Goal: Information Seeking & Learning: Compare options

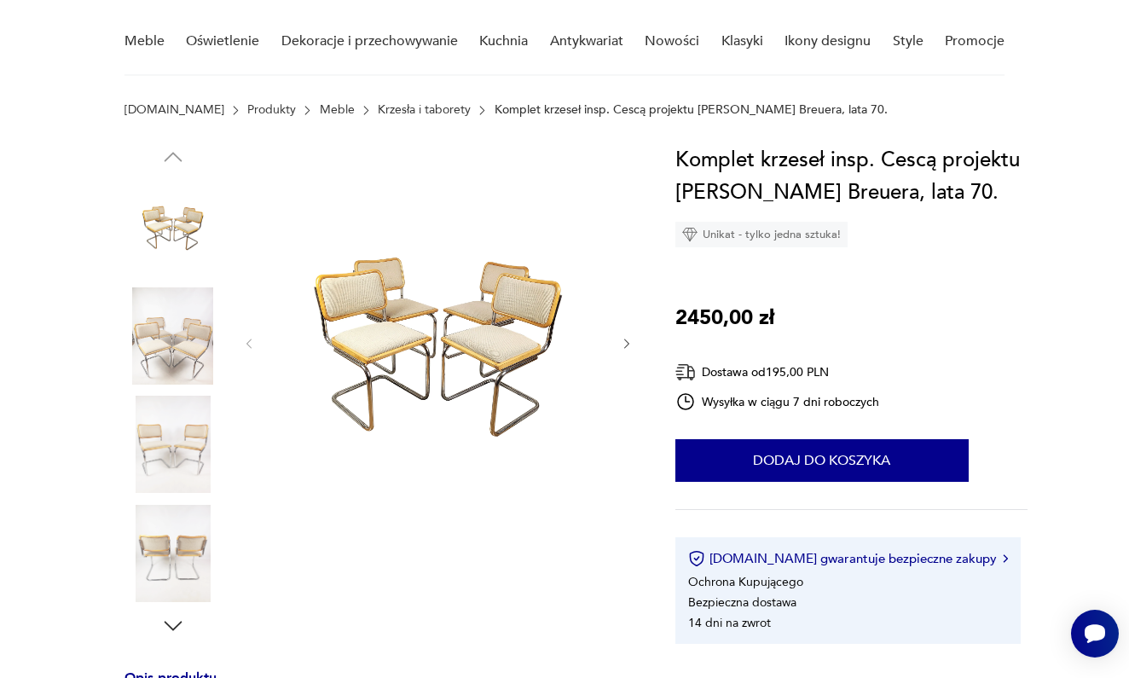
scroll to position [132, 0]
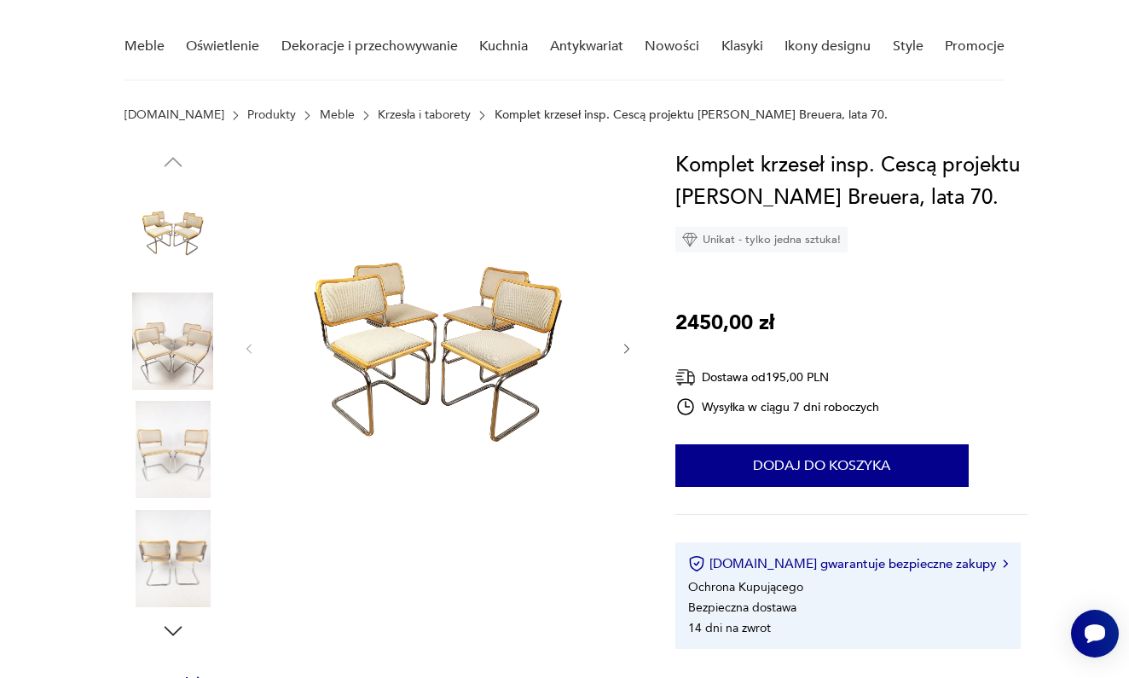
click at [414, 409] on img at bounding box center [437, 347] width 329 height 396
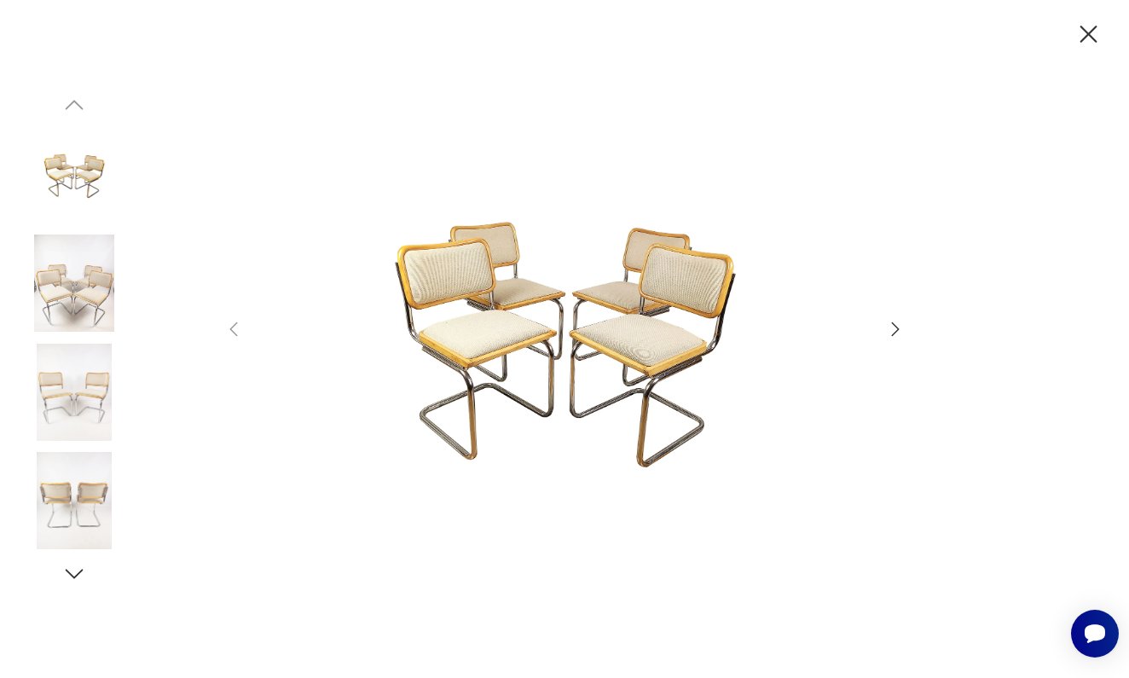
click at [598, 303] on img at bounding box center [564, 338] width 607 height 542
click at [893, 324] on icon "button" at bounding box center [895, 329] width 20 height 20
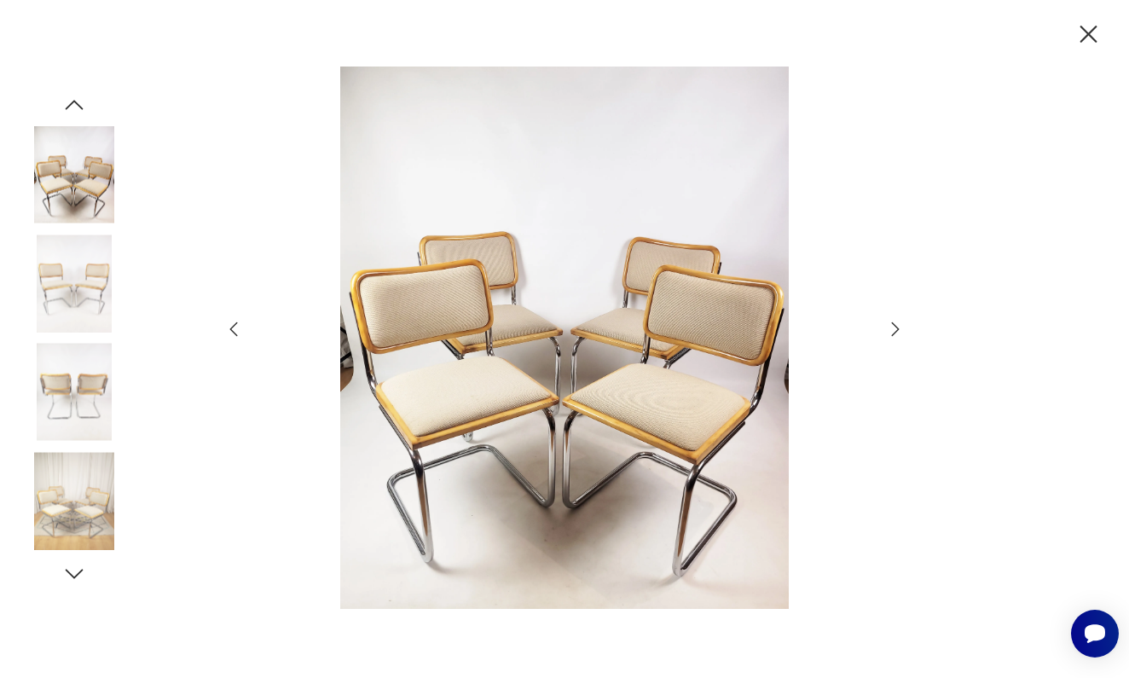
click at [893, 325] on icon "button" at bounding box center [895, 329] width 20 height 20
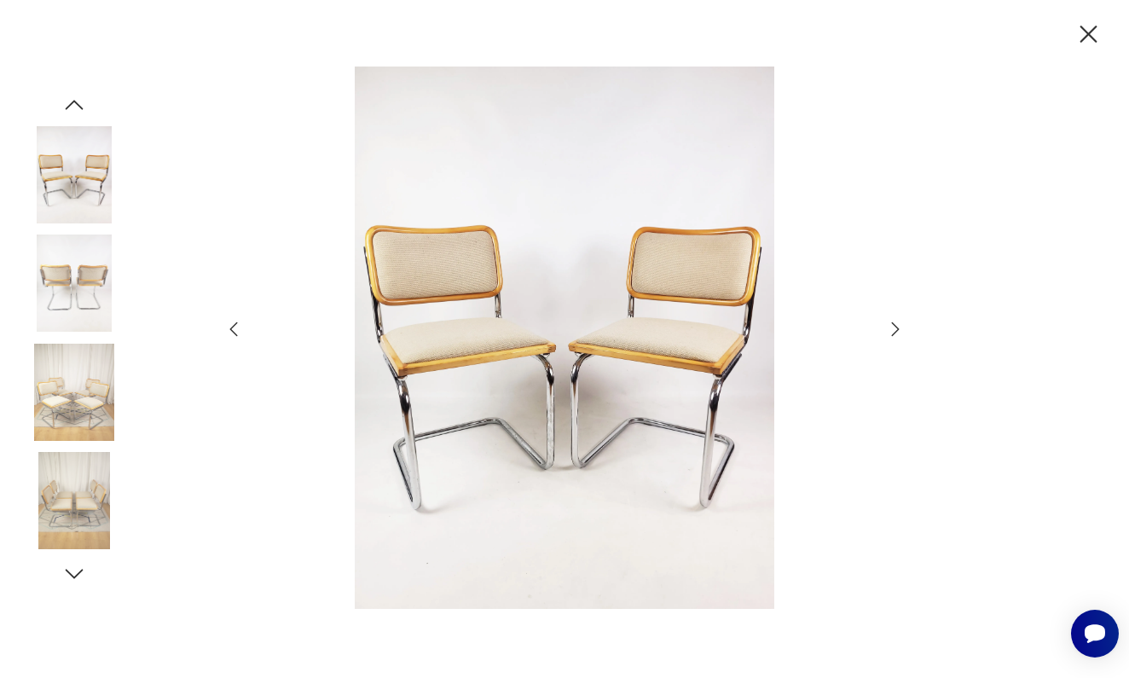
click at [893, 325] on icon "button" at bounding box center [895, 329] width 20 height 20
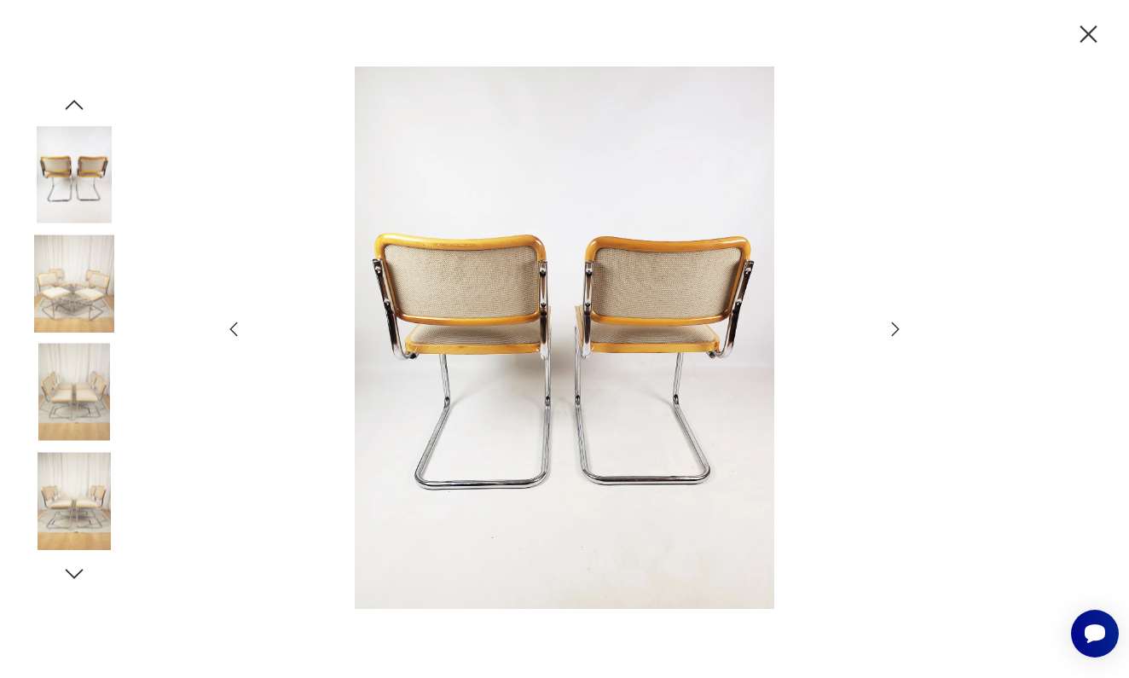
click at [893, 325] on icon "button" at bounding box center [895, 329] width 20 height 20
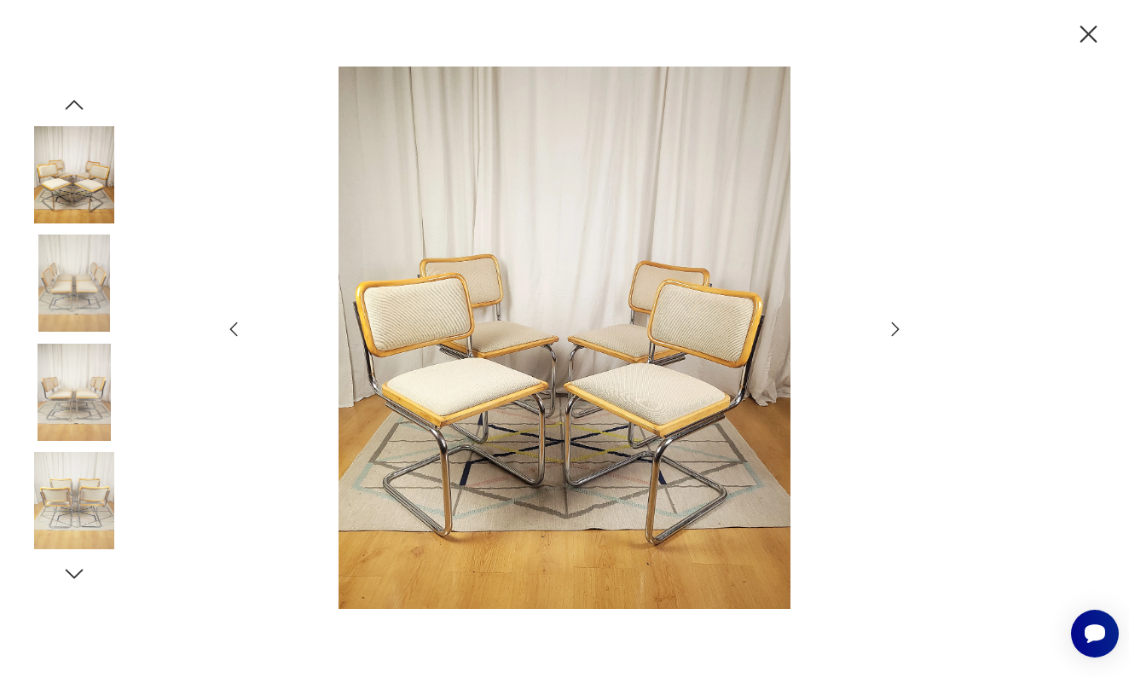
click at [893, 325] on icon "button" at bounding box center [895, 329] width 20 height 20
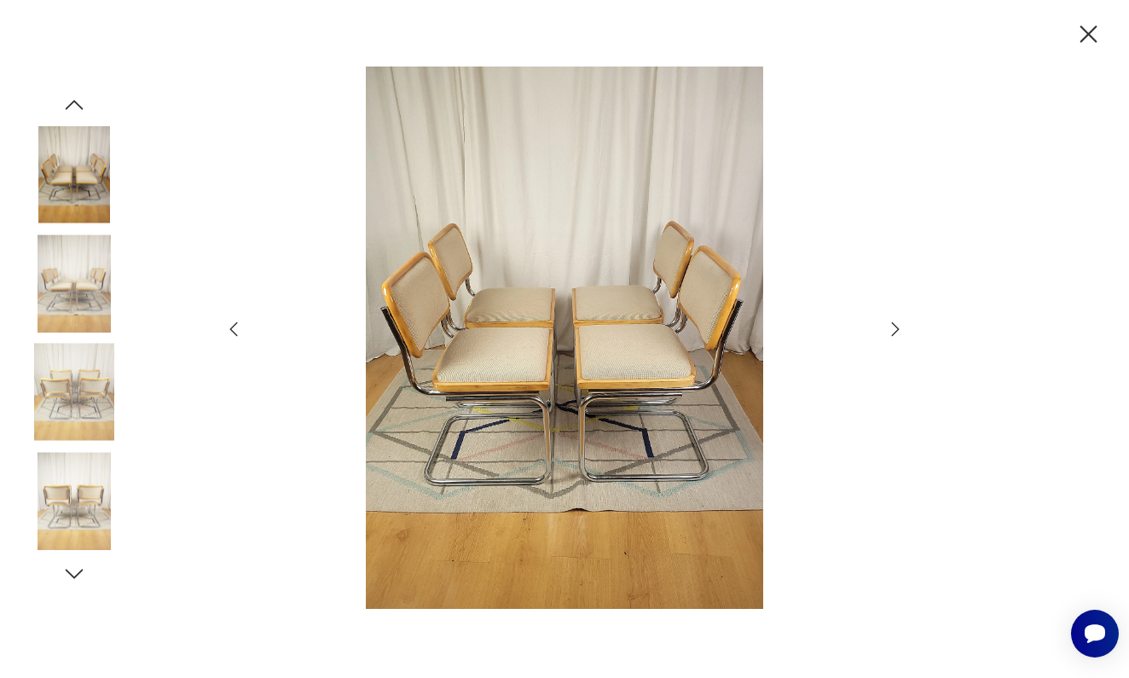
click at [893, 325] on icon "button" at bounding box center [895, 329] width 20 height 20
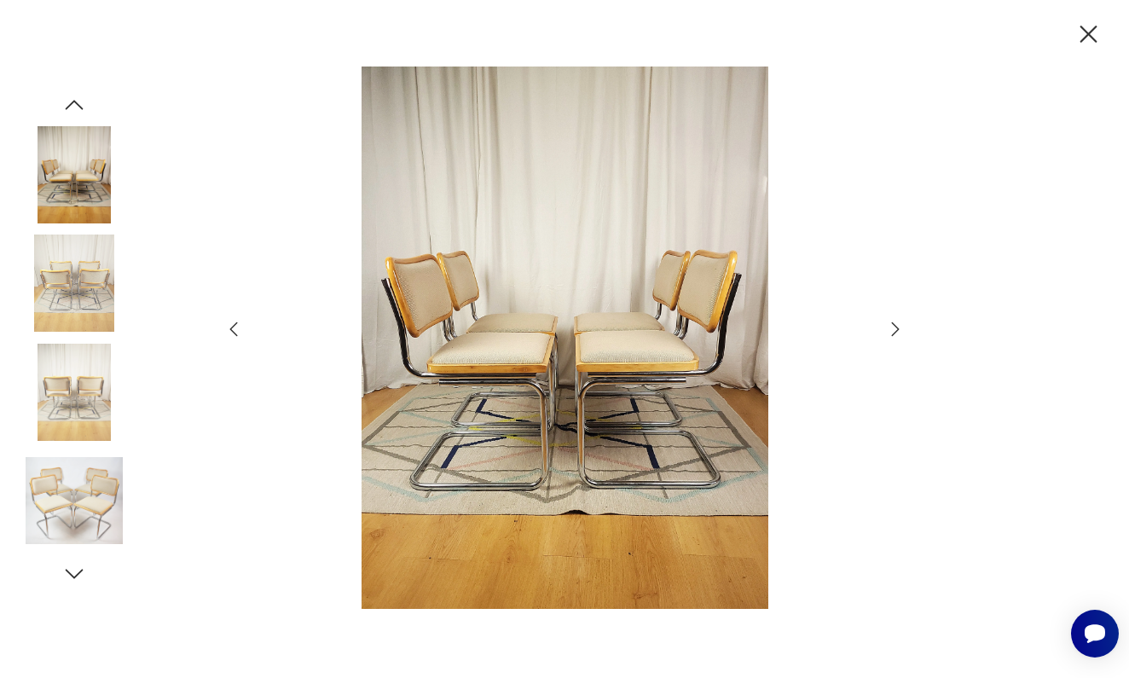
click at [237, 336] on icon "button" at bounding box center [233, 329] width 20 height 20
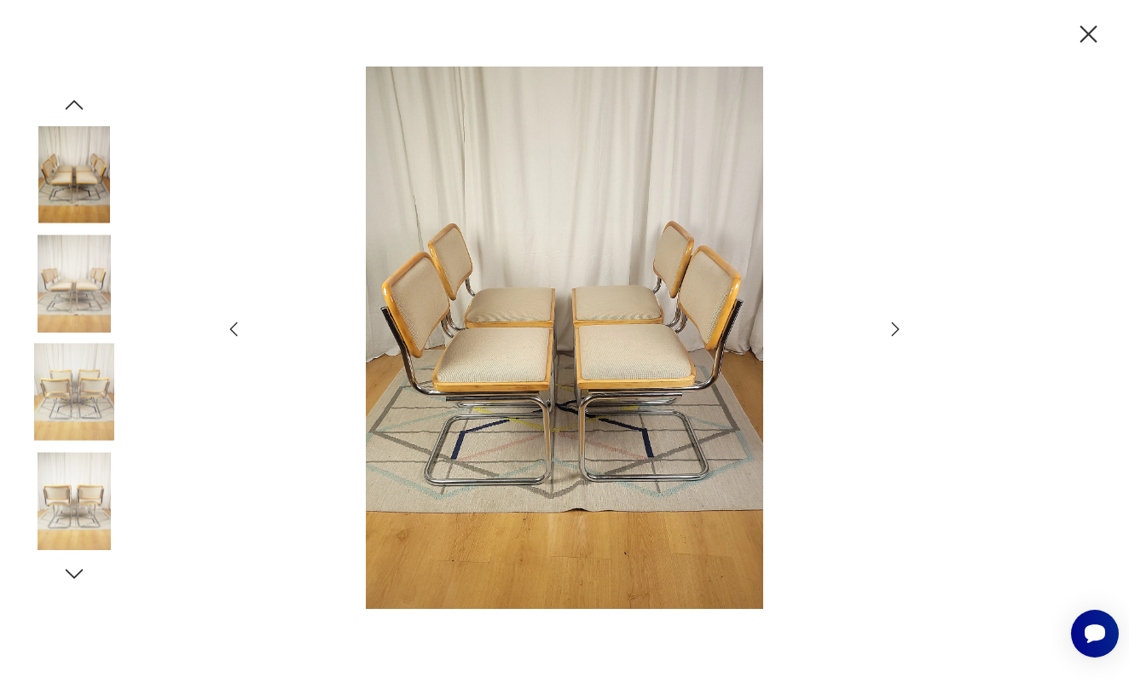
click at [237, 336] on icon "button" at bounding box center [233, 329] width 20 height 20
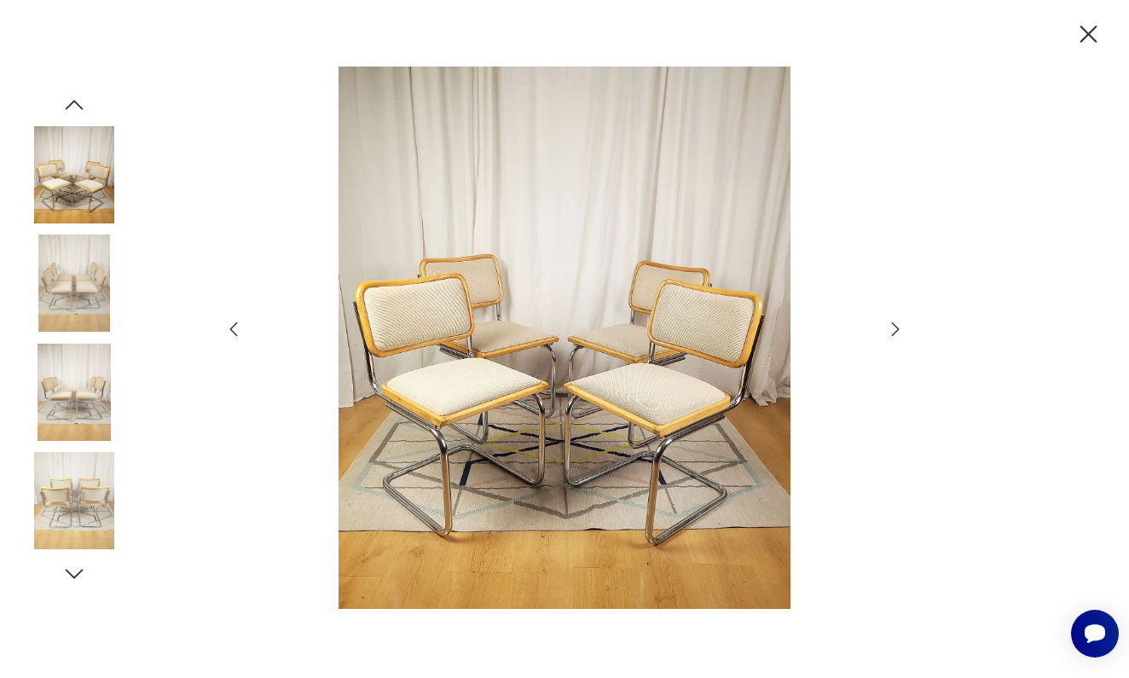
click at [237, 336] on icon "button" at bounding box center [233, 329] width 20 height 20
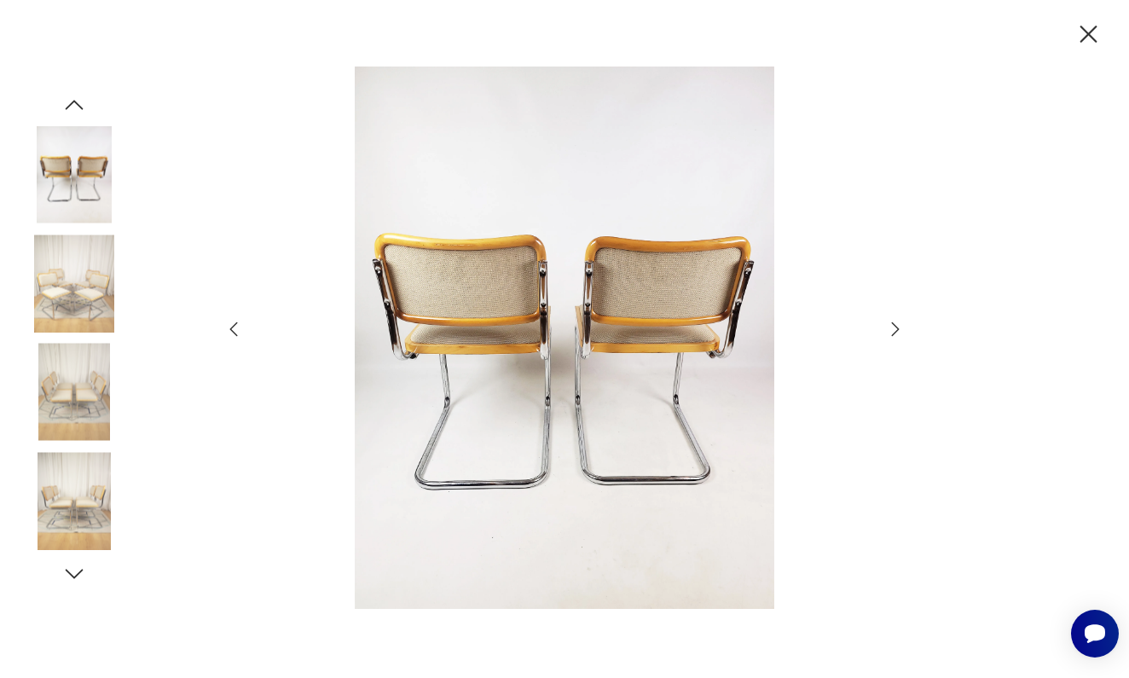
click at [237, 336] on icon "button" at bounding box center [233, 329] width 20 height 20
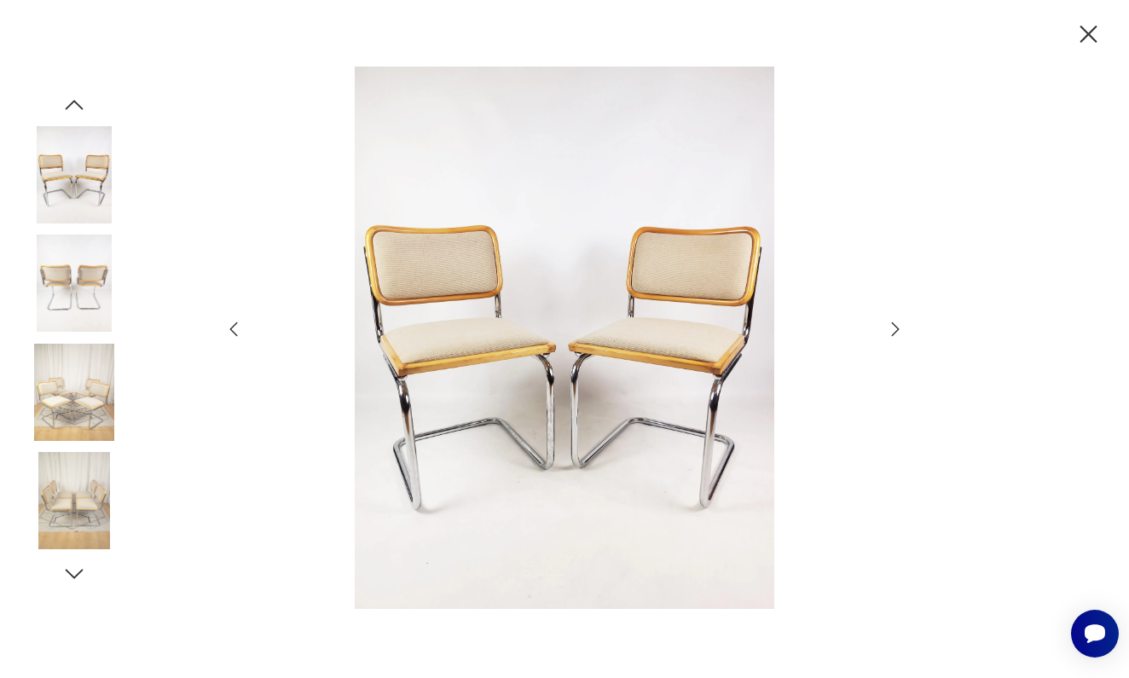
click at [241, 327] on icon "button" at bounding box center [233, 329] width 20 height 20
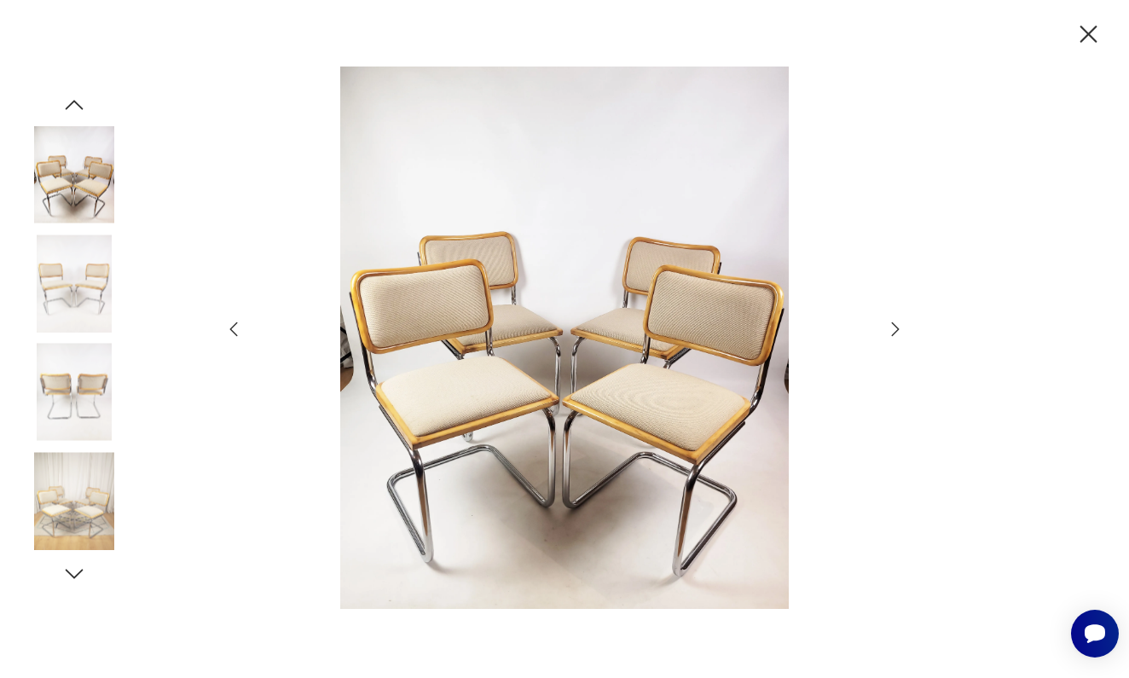
click at [228, 327] on icon "button" at bounding box center [233, 329] width 20 height 20
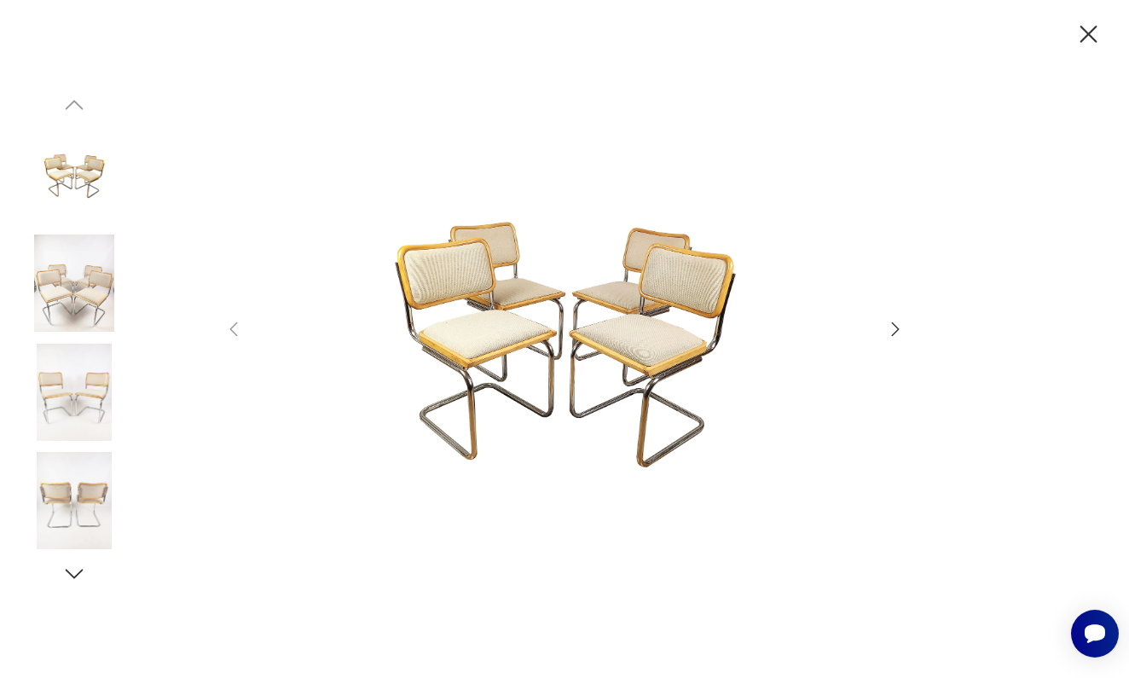
click at [1086, 37] on icon "button" at bounding box center [1089, 34] width 17 height 17
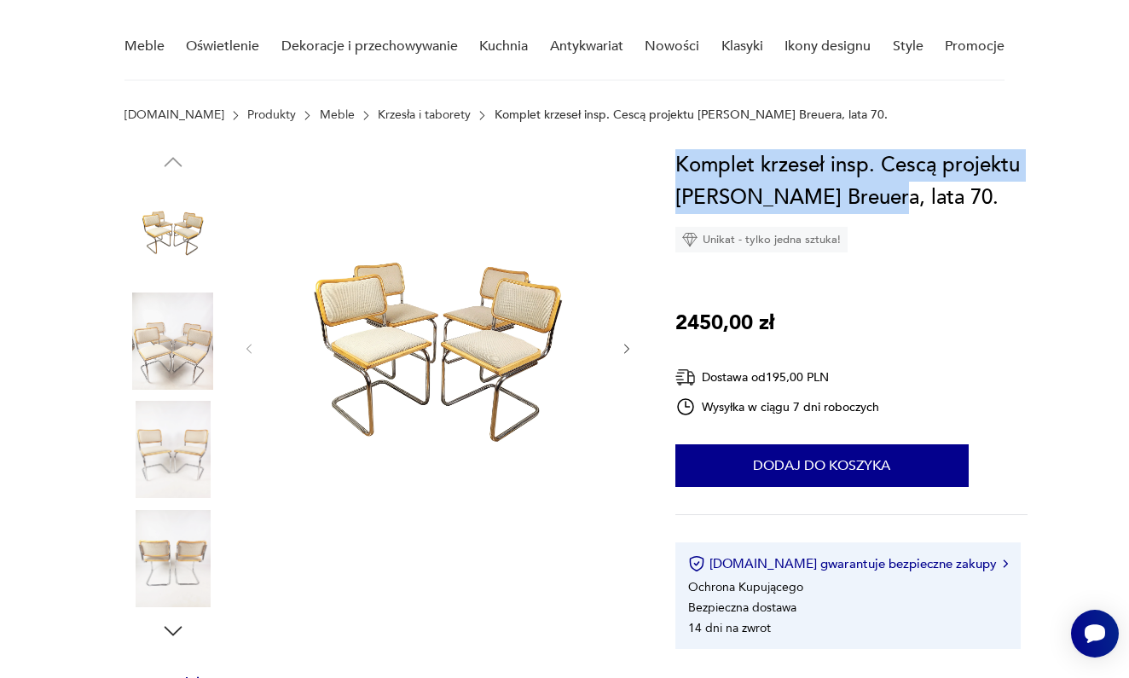
drag, startPoint x: 679, startPoint y: 161, endPoint x: 881, endPoint y: 195, distance: 205.0
click at [881, 195] on h1 "Komplet krzeseł insp. Cescą projektu M. Breuera, lata 70." at bounding box center [851, 181] width 352 height 65
copy h1 "Komplet krzeseł insp. Cescą projektu M. Breuera, lata 70."
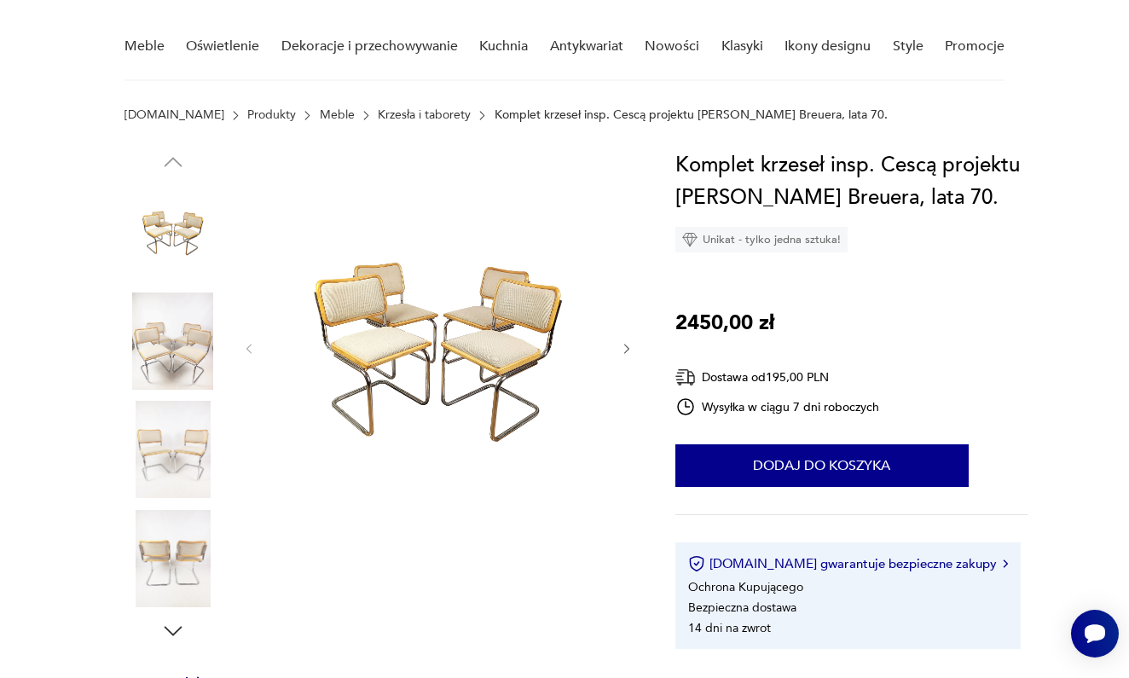
click at [897, 303] on div "Komplet krzeseł insp. Cescą projektu M. Breuera, lata 70. Unikat - tylko jedna …" at bounding box center [851, 399] width 352 height 500
drag, startPoint x: 679, startPoint y: 322, endPoint x: 753, endPoint y: 327, distance: 74.4
click at [753, 327] on p "2450,00 zł" at bounding box center [724, 323] width 99 height 32
copy p "2450,00"
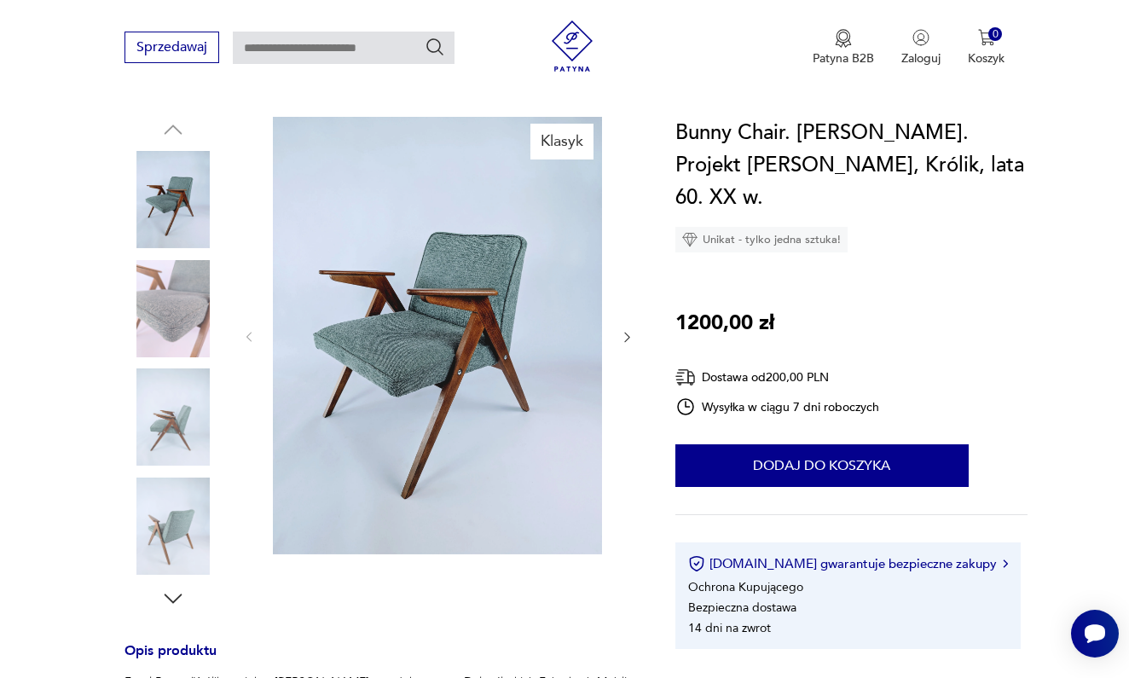
scroll to position [163, 0]
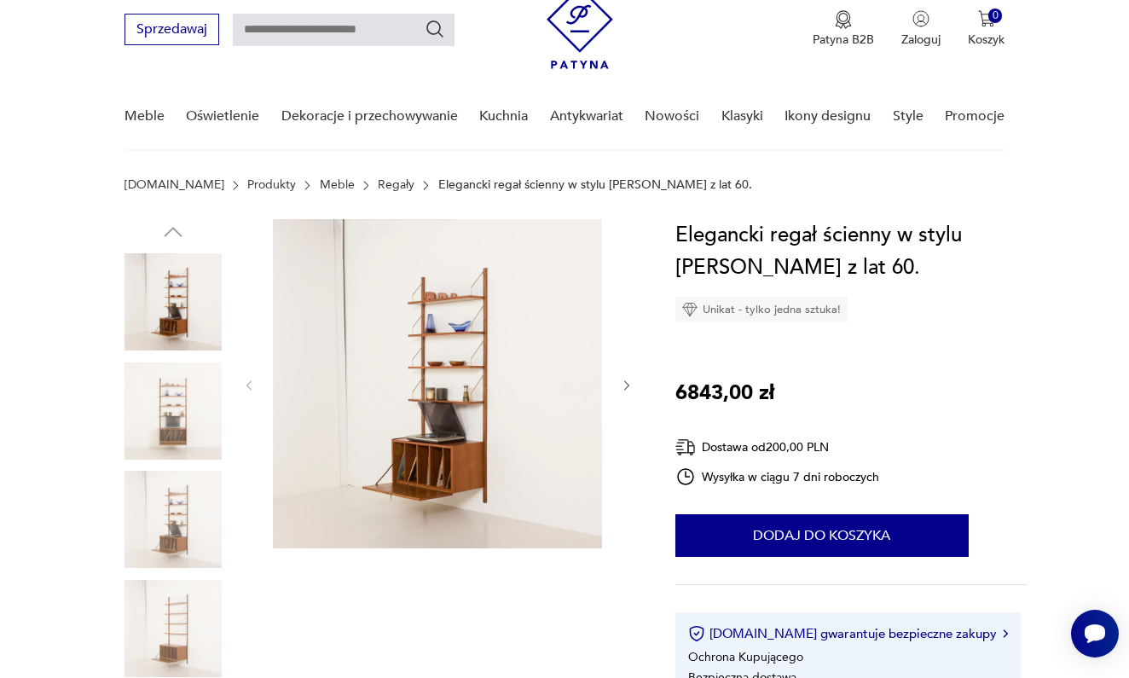
scroll to position [67, 0]
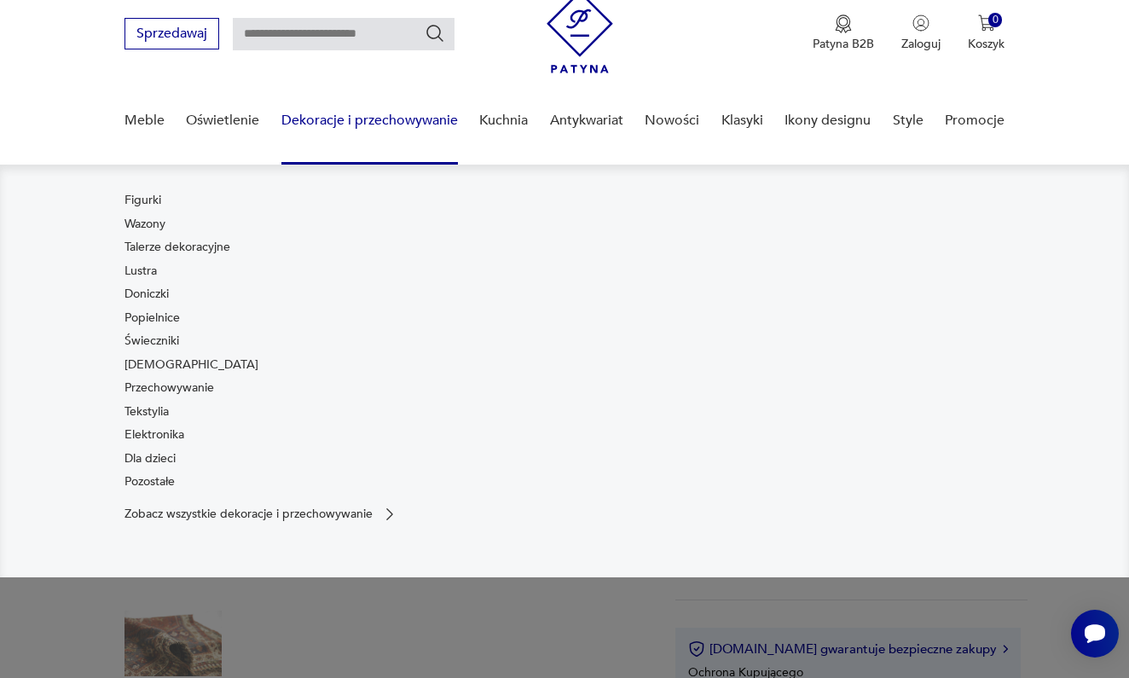
scroll to position [241, 0]
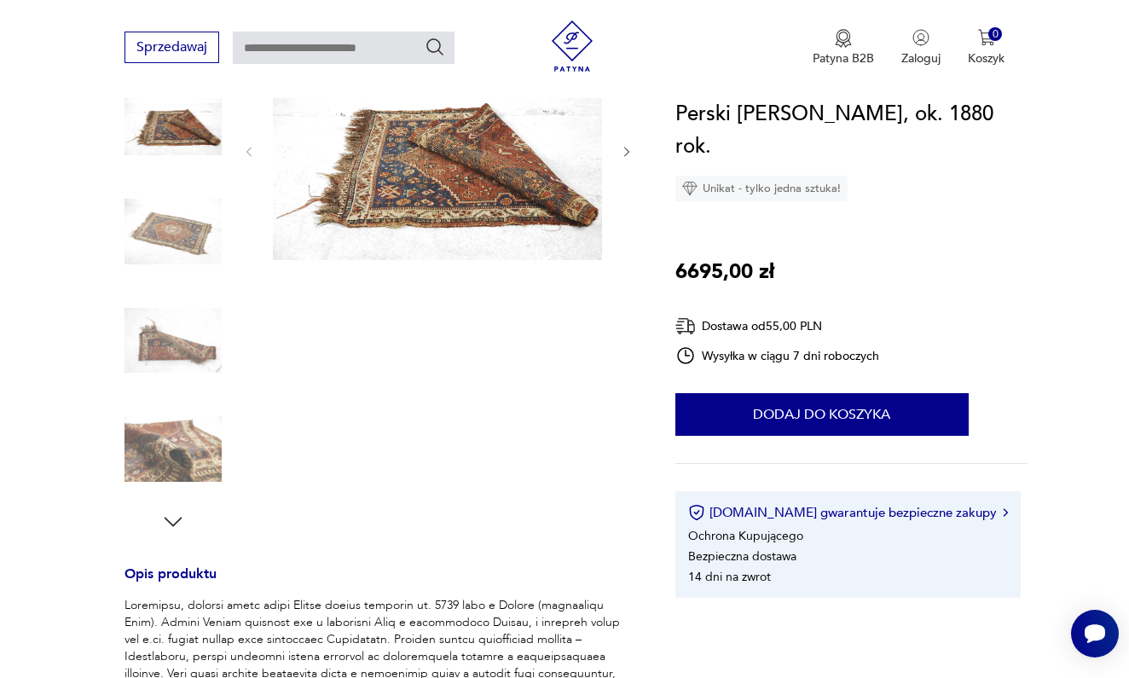
click at [1042, 510] on section "Opis produktu Jakość wykonania dywanu jest wysoka. Jak na rasowego Shiraza przy…" at bounding box center [564, 580] width 1129 height 1081
drag, startPoint x: 677, startPoint y: 242, endPoint x: 718, endPoint y: 242, distance: 40.9
click at [718, 256] on p "6695,00 zł" at bounding box center [724, 272] width 99 height 32
copy p "6695"
click at [735, 28] on div "Patyna B2B Zaloguj 0 Koszyk Twój koszyk ( 0 ) Brak produktów w koszyku IDŹ DO K…" at bounding box center [776, 47] width 458 height 55
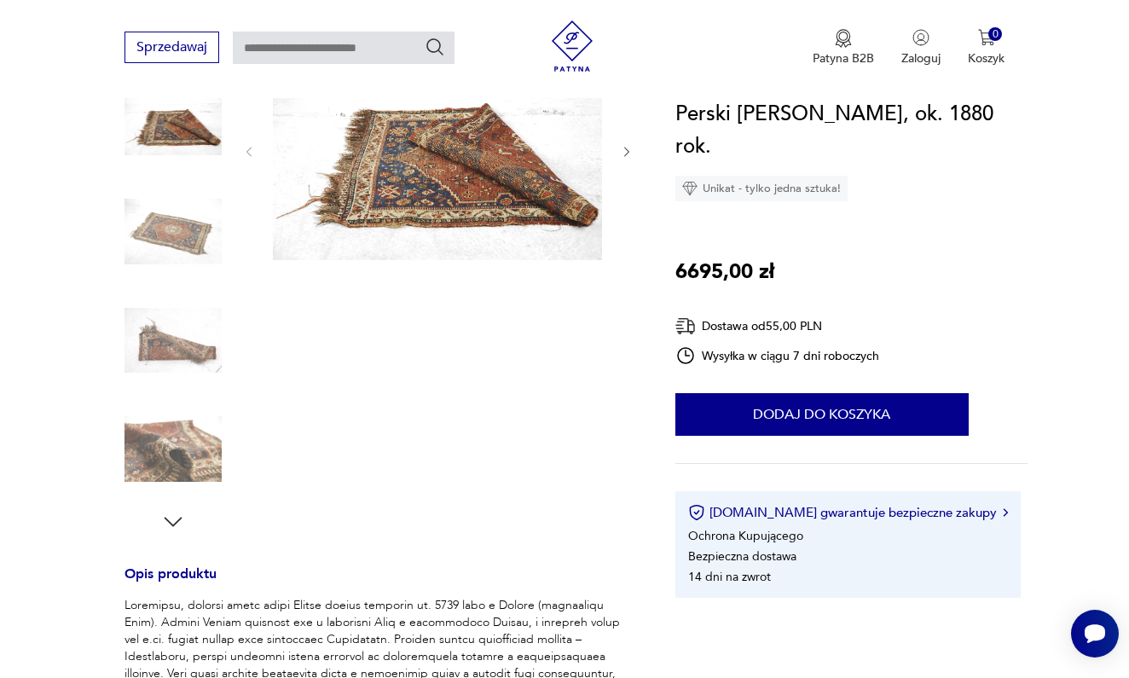
click at [189, 226] on img at bounding box center [173, 231] width 97 height 97
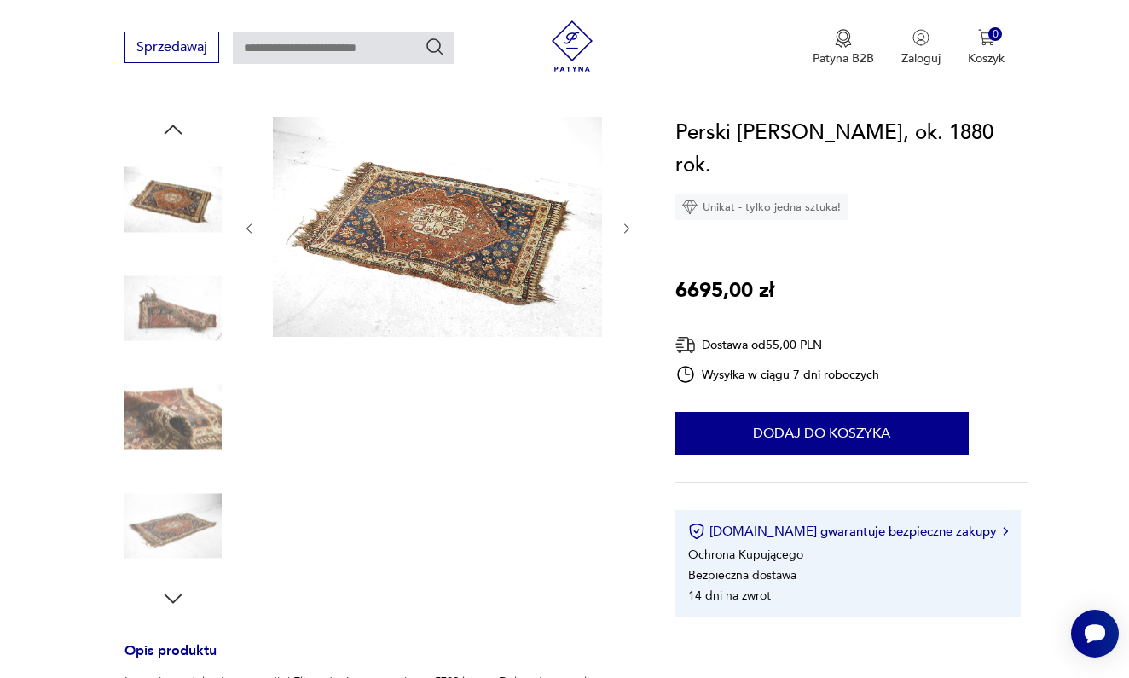
scroll to position [151, 0]
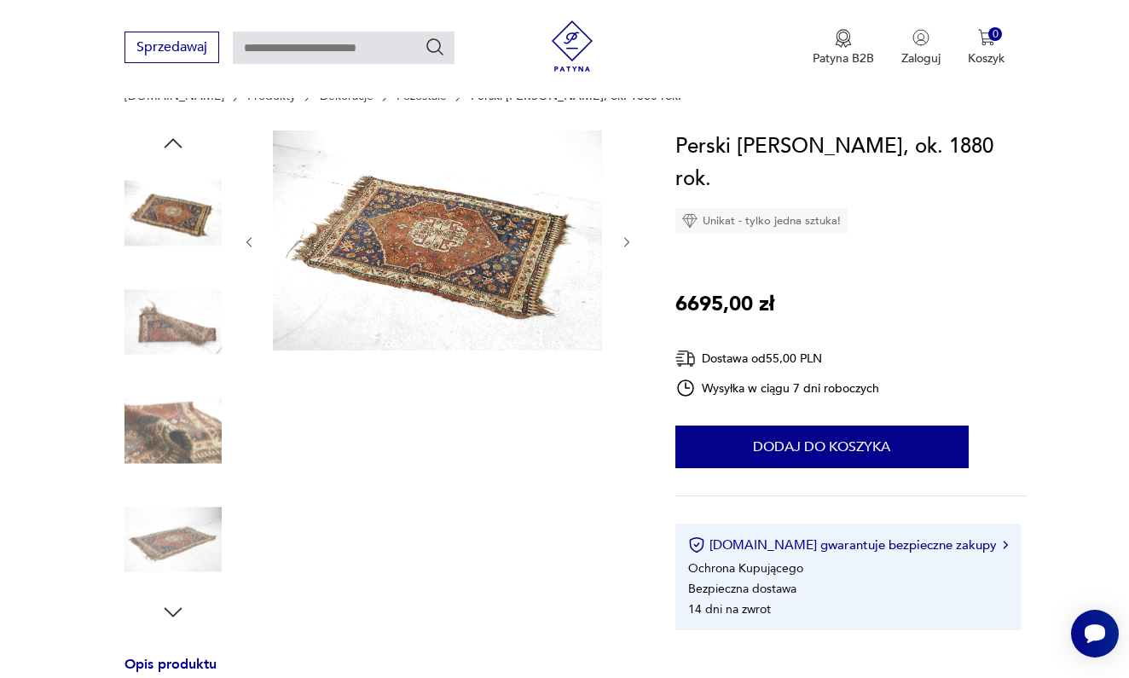
click at [177, 545] on img at bounding box center [173, 539] width 97 height 97
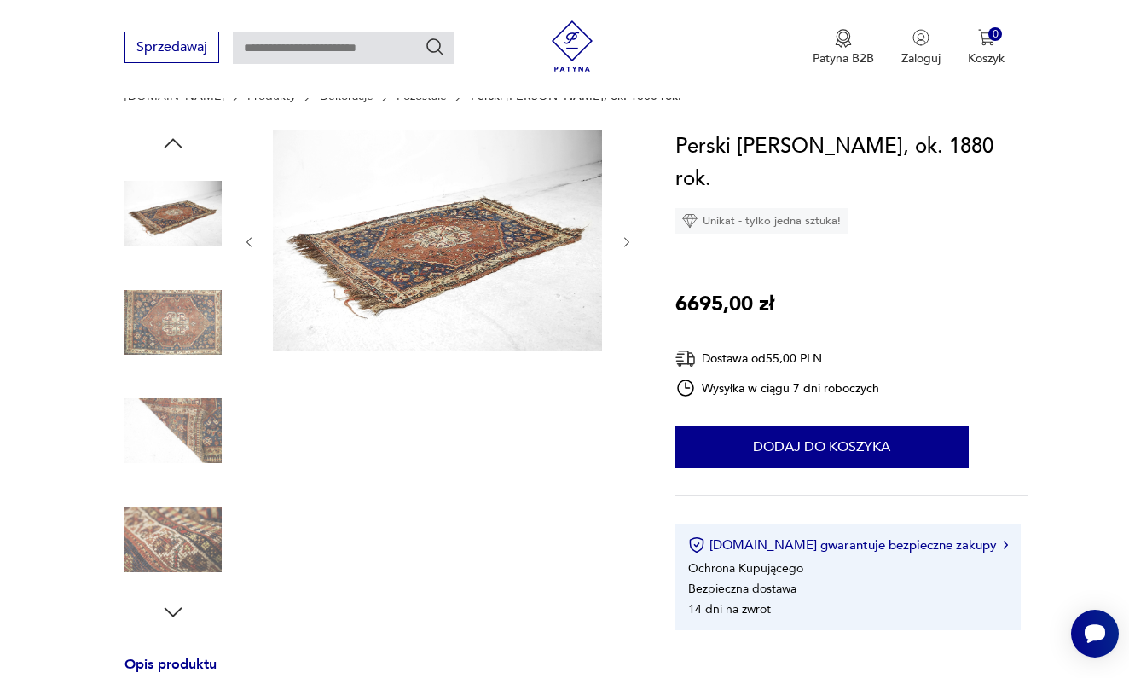
click at [173, 536] on img at bounding box center [173, 539] width 97 height 97
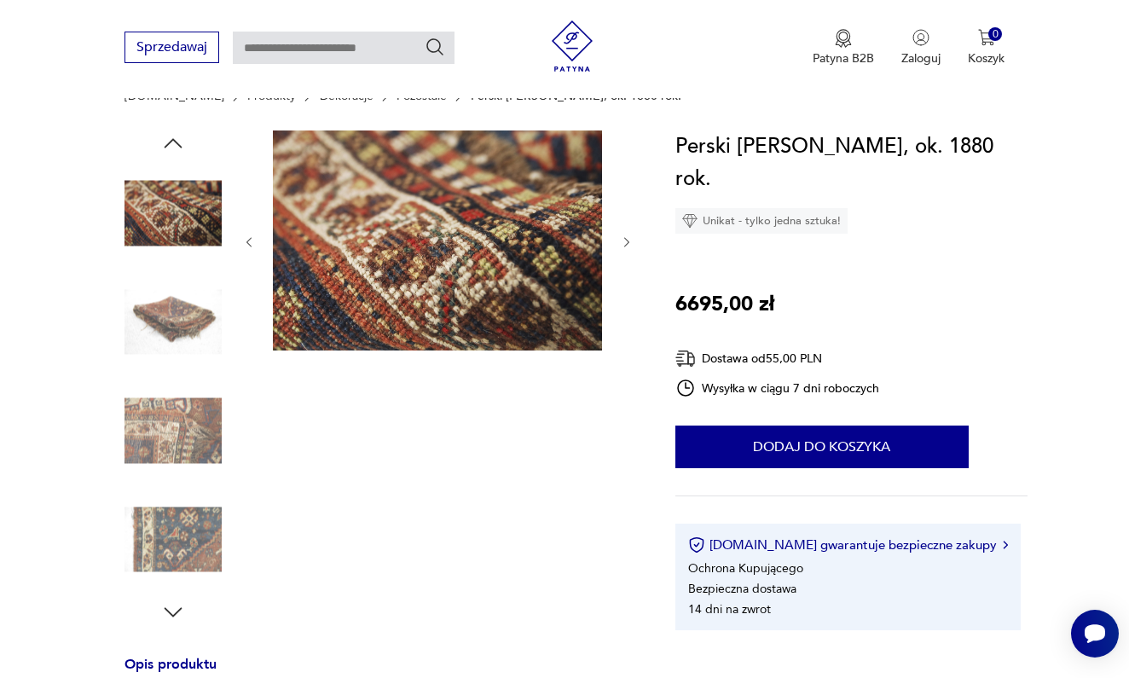
click at [690, 38] on div "Patyna B2B Zaloguj 0 Koszyk Twój koszyk ( 0 ) Brak produktów w koszyku IDŹ DO K…" at bounding box center [776, 47] width 458 height 55
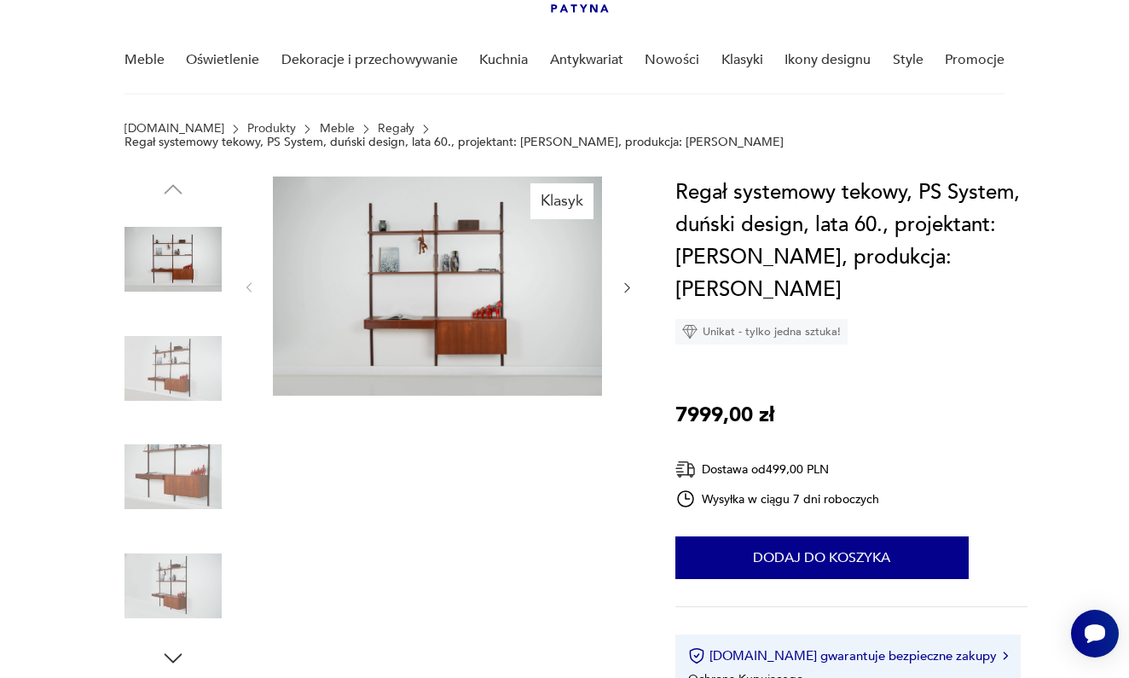
scroll to position [128, 0]
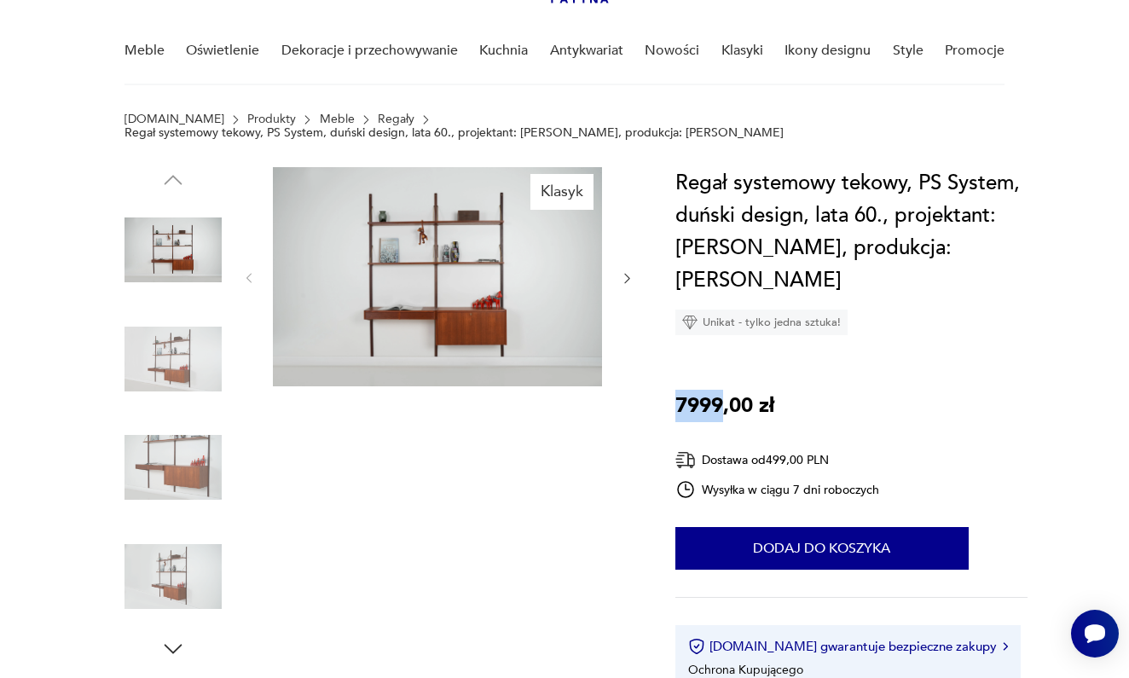
drag, startPoint x: 676, startPoint y: 398, endPoint x: 719, endPoint y: 405, distance: 43.2
click at [719, 405] on p "7999,00 zł" at bounding box center [724, 406] width 99 height 32
copy p "7999"
click at [976, 353] on div "Regał systemowy tekowy, PS System, duński design, lata 60., projektant: [PERSON…" at bounding box center [851, 449] width 352 height 565
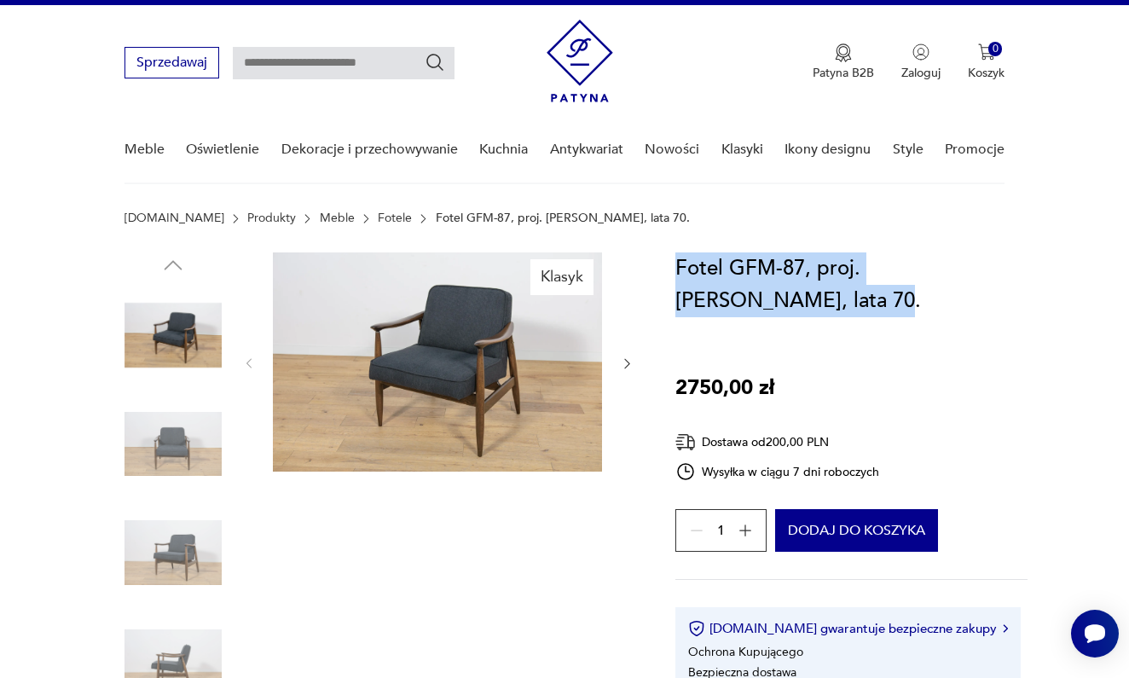
drag, startPoint x: 678, startPoint y: 268, endPoint x: 704, endPoint y: 308, distance: 48.0
click at [704, 308] on h1 "Fotel GFM-87, proj. J. Kędziorek, lata 70." at bounding box center [851, 284] width 352 height 65
copy h1 "Fotel GFM-87, proj. J. Kędziorek, lata 70."
click at [625, 364] on icon "button" at bounding box center [627, 363] width 14 height 14
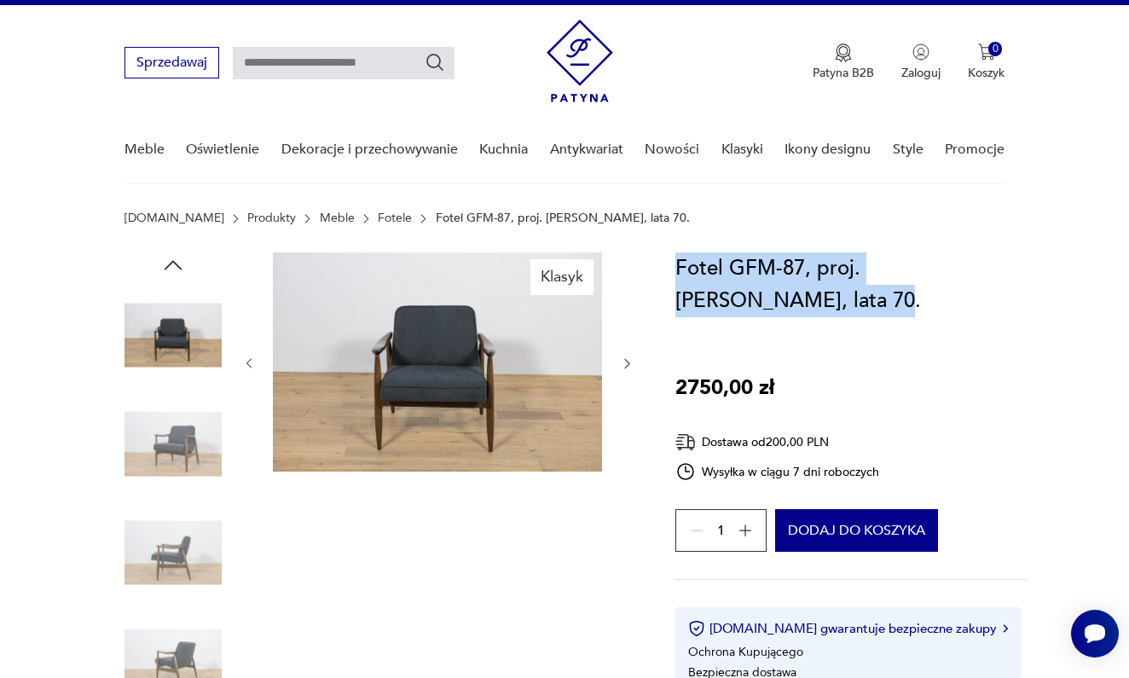
click at [625, 364] on icon "button" at bounding box center [627, 363] width 14 height 14
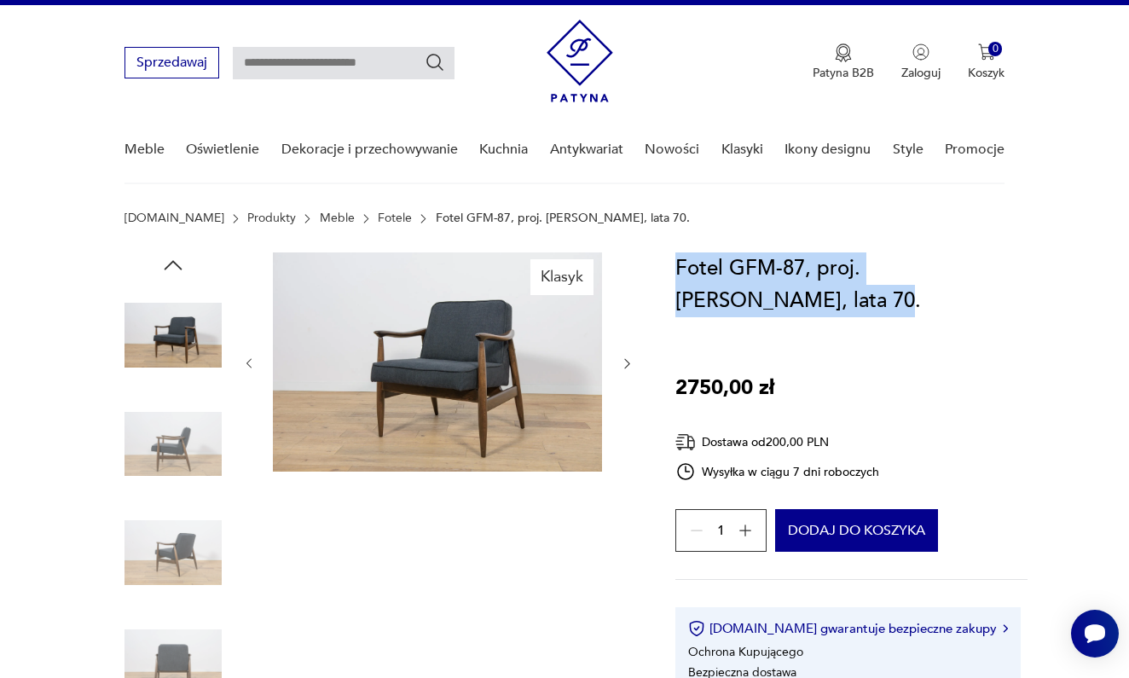
click at [625, 364] on icon "button" at bounding box center [627, 363] width 14 height 14
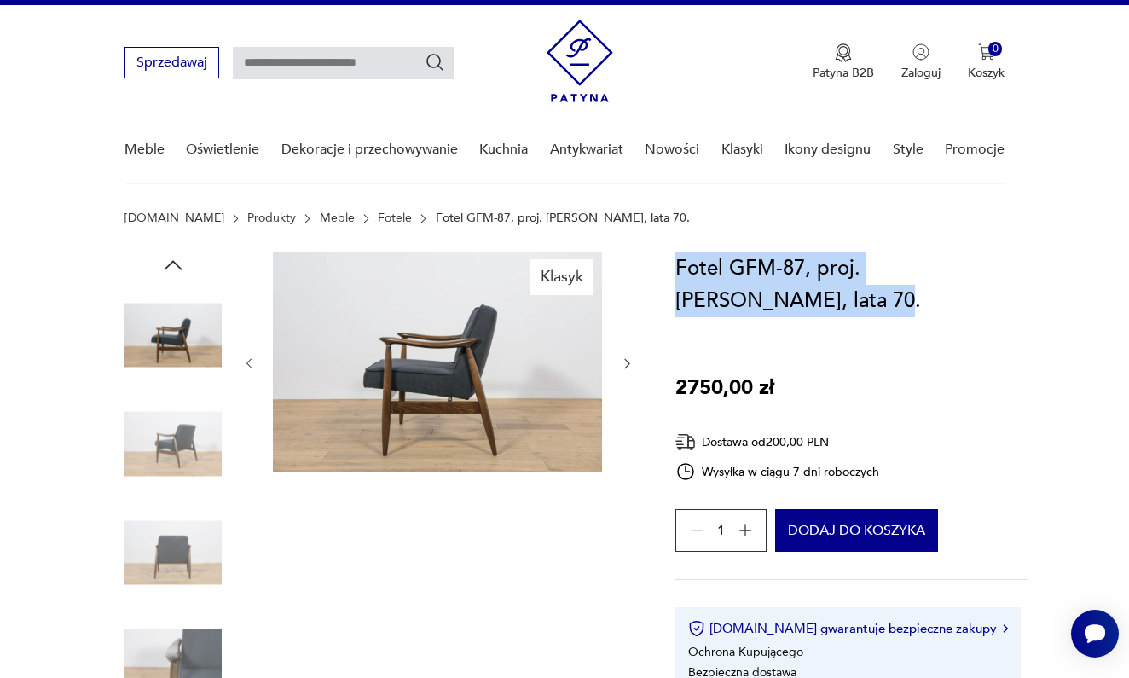
click at [625, 364] on icon "button" at bounding box center [627, 363] width 14 height 14
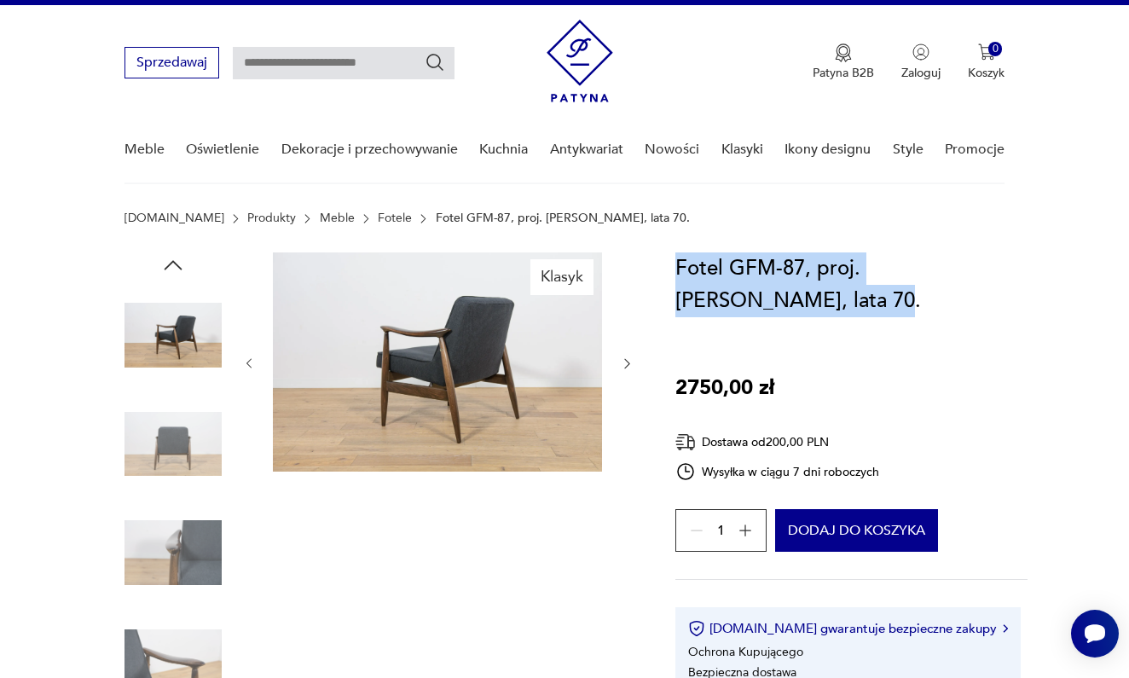
click at [625, 364] on icon "button" at bounding box center [627, 363] width 14 height 14
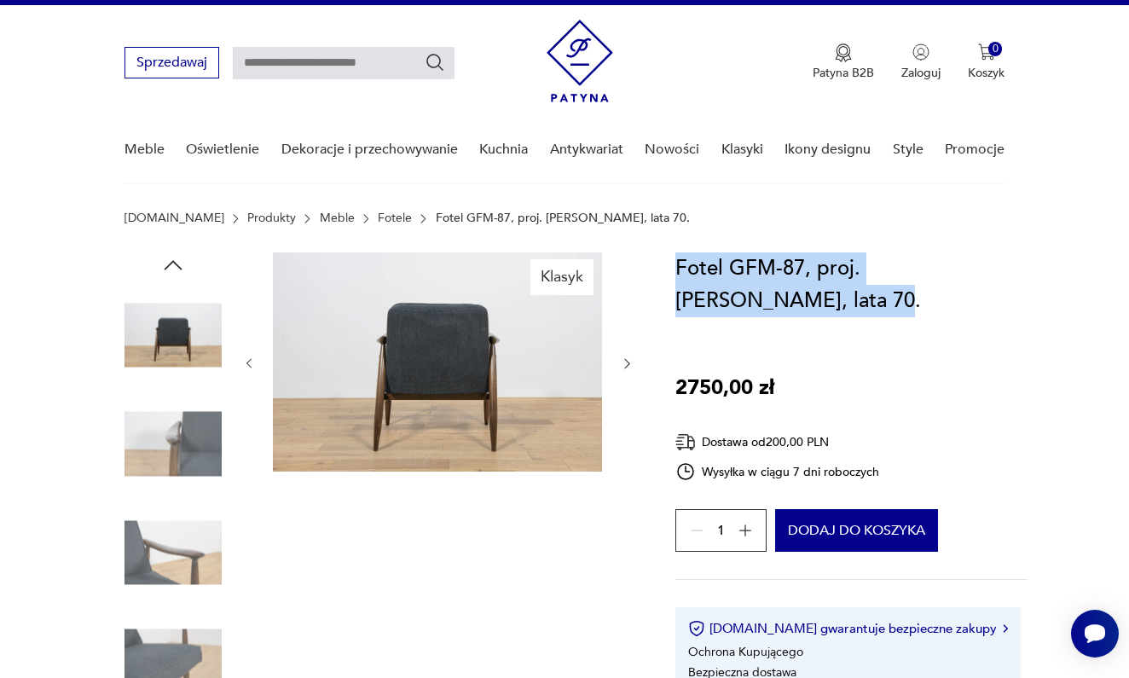
click at [625, 364] on icon "button" at bounding box center [627, 363] width 14 height 14
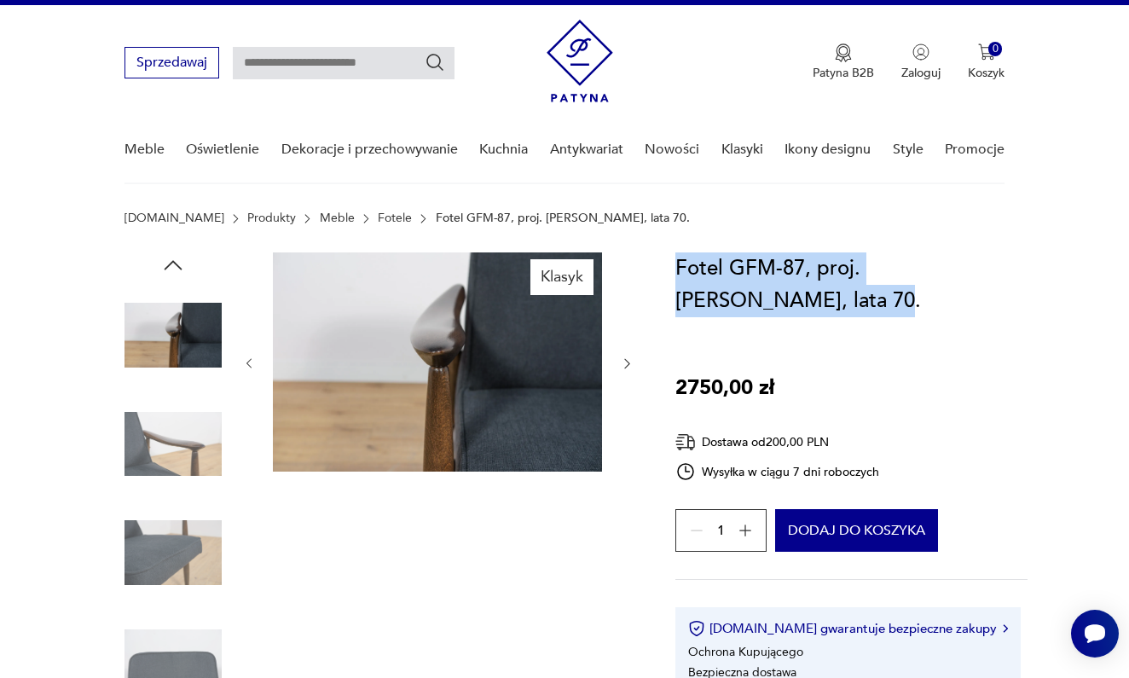
click at [625, 364] on icon "button" at bounding box center [627, 363] width 14 height 14
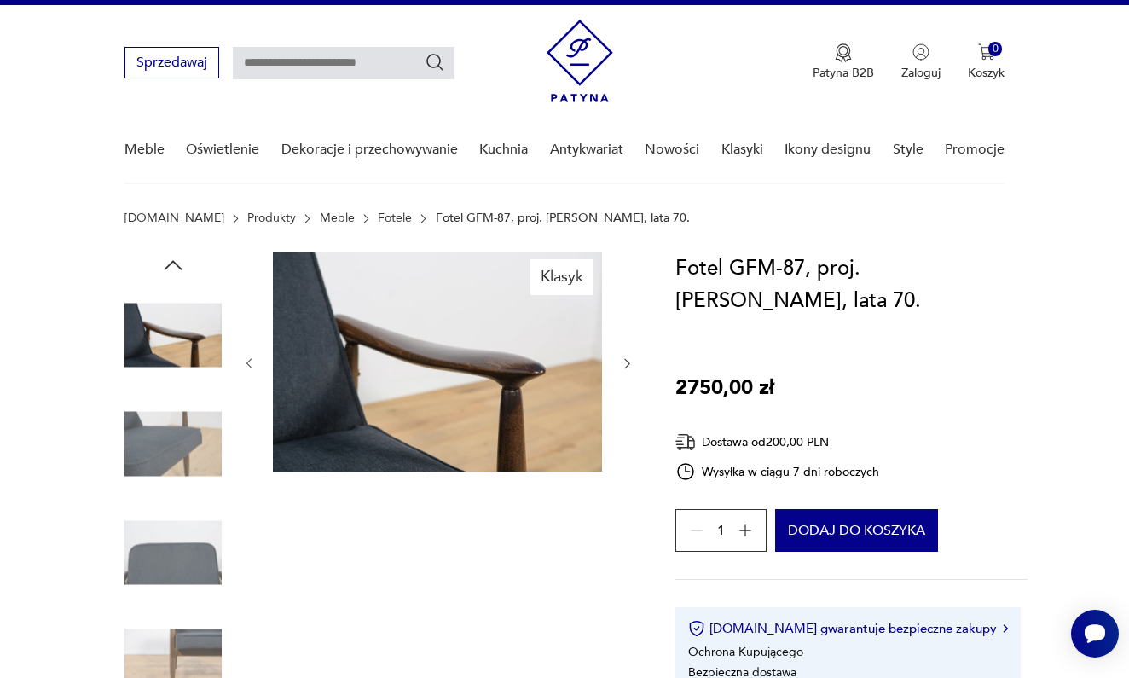
click at [1093, 156] on nav "Sprzedawaj Patyna B2B Zaloguj 0 Koszyk Twój koszyk ( 0 ) Brak produktów w koszy…" at bounding box center [564, 94] width 1129 height 179
click at [166, 268] on icon "button" at bounding box center [173, 264] width 18 height 9
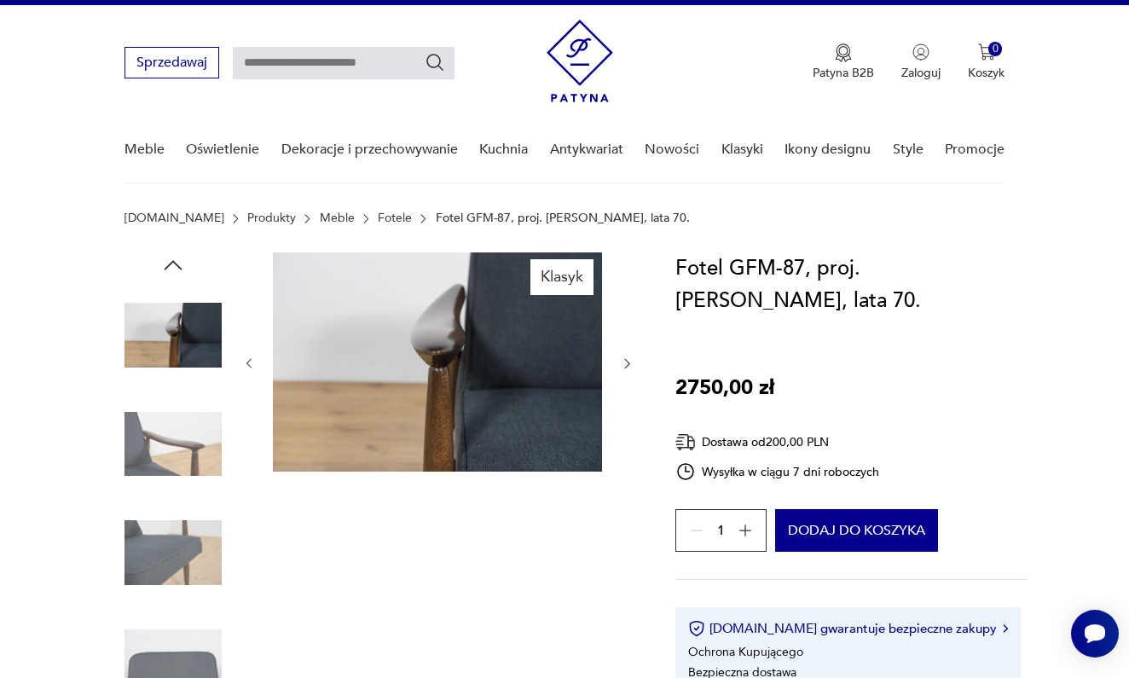
click at [166, 268] on icon "button" at bounding box center [173, 264] width 18 height 9
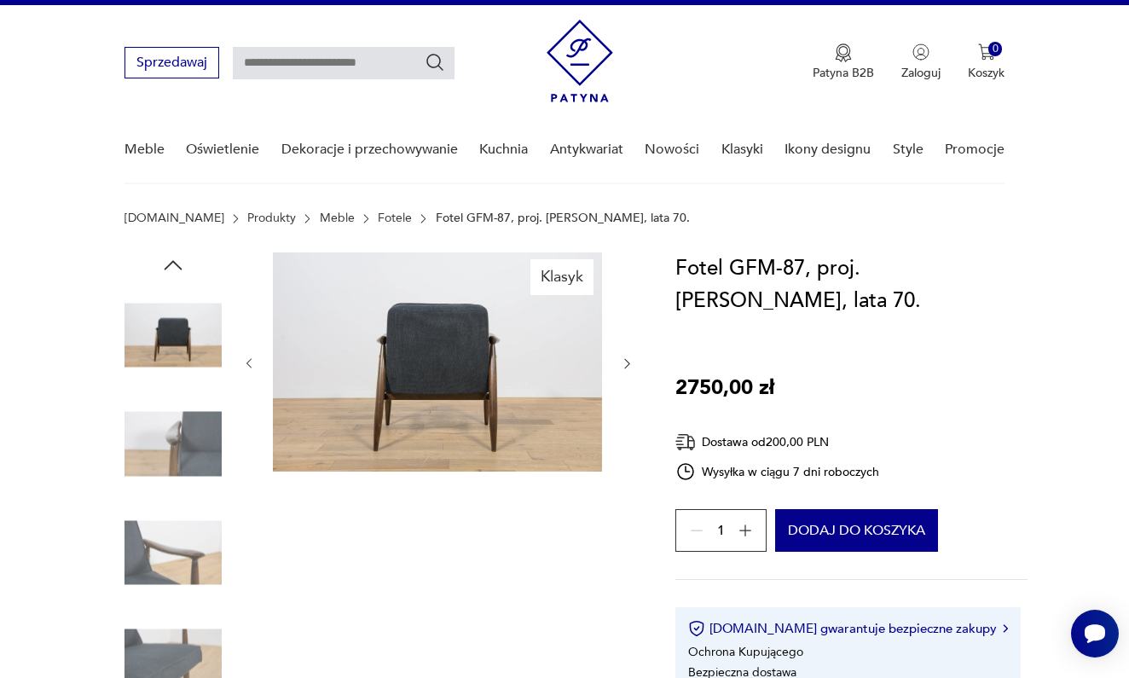
click at [166, 268] on icon "button" at bounding box center [173, 264] width 18 height 9
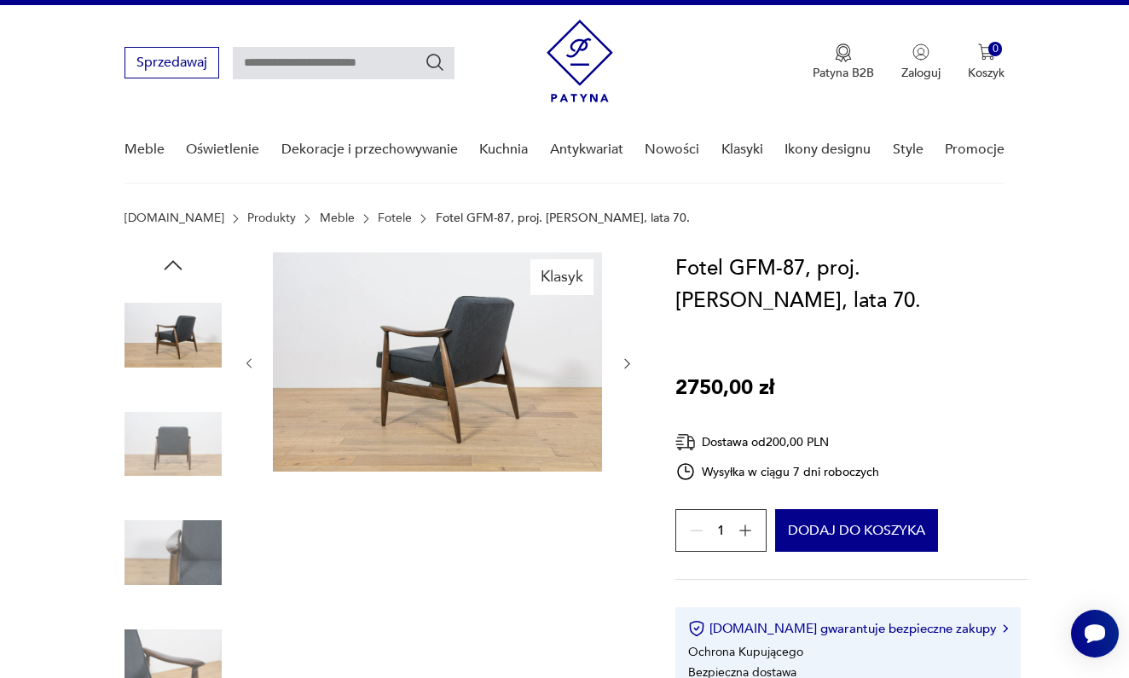
click at [170, 263] on icon "button" at bounding box center [173, 265] width 26 height 26
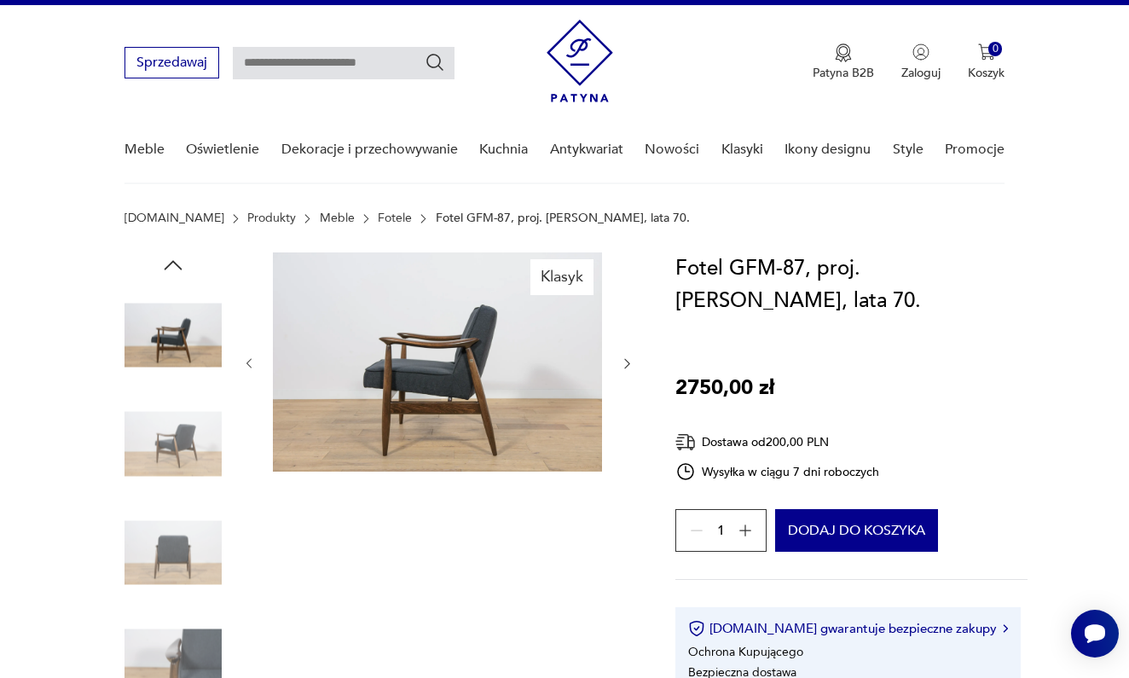
click at [170, 263] on icon "button" at bounding box center [173, 265] width 26 height 26
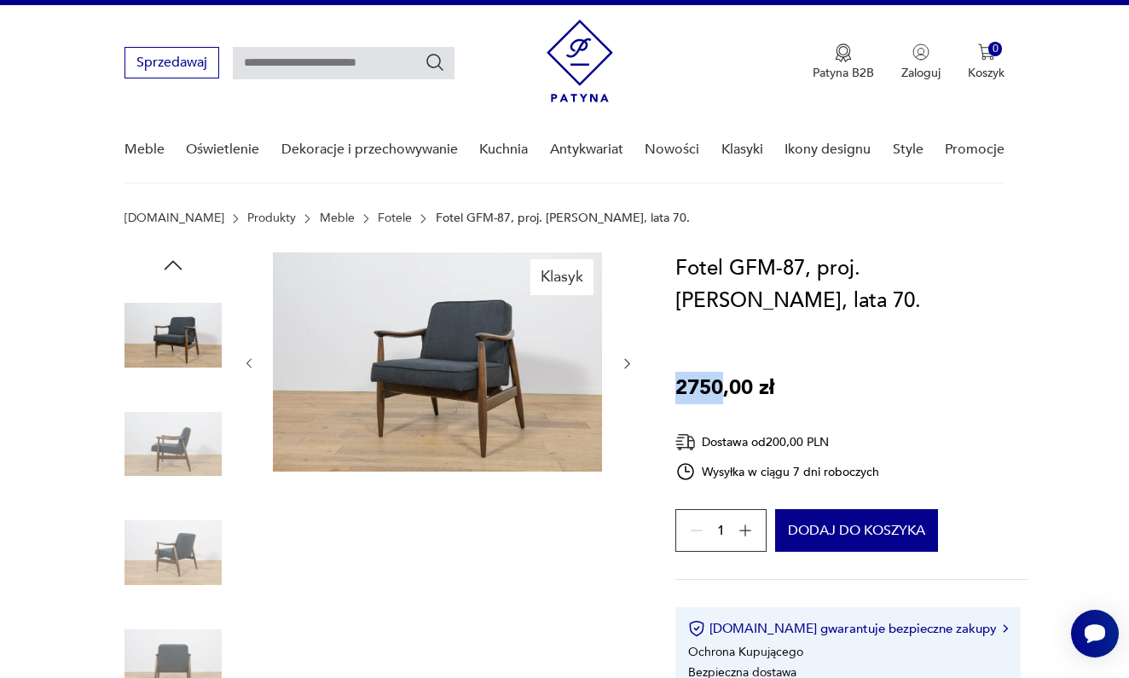
drag, startPoint x: 675, startPoint y: 389, endPoint x: 722, endPoint y: 397, distance: 47.7
click at [722, 397] on p "2750,00 zł" at bounding box center [724, 388] width 99 height 32
copy p "2750"
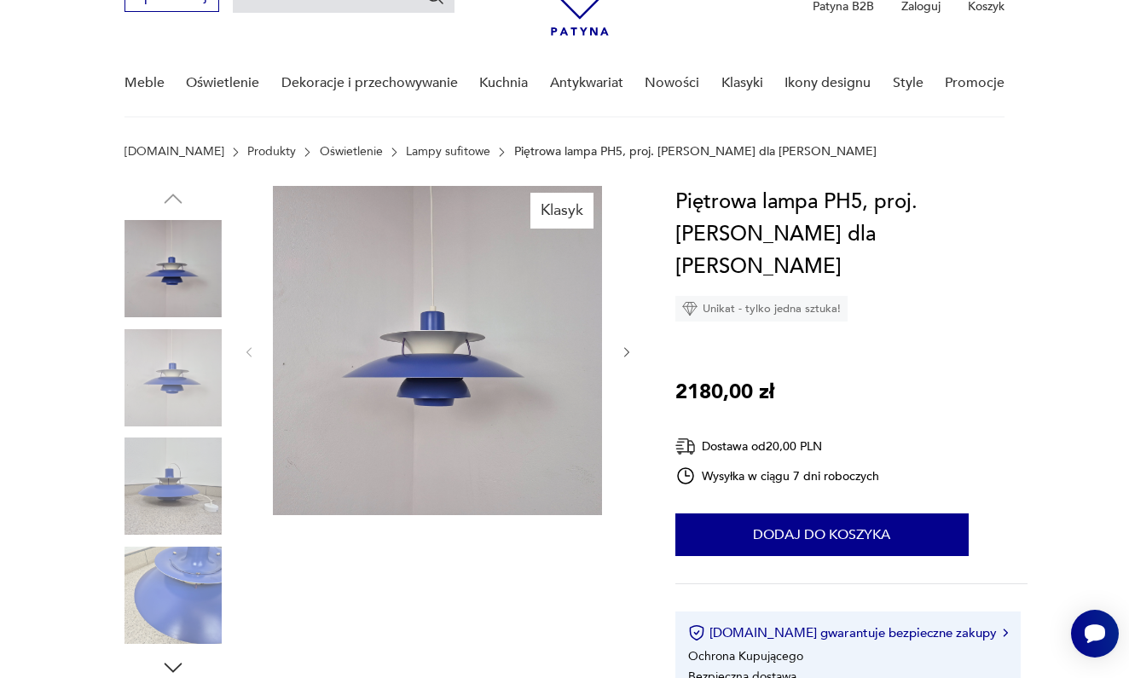
scroll to position [99, 0]
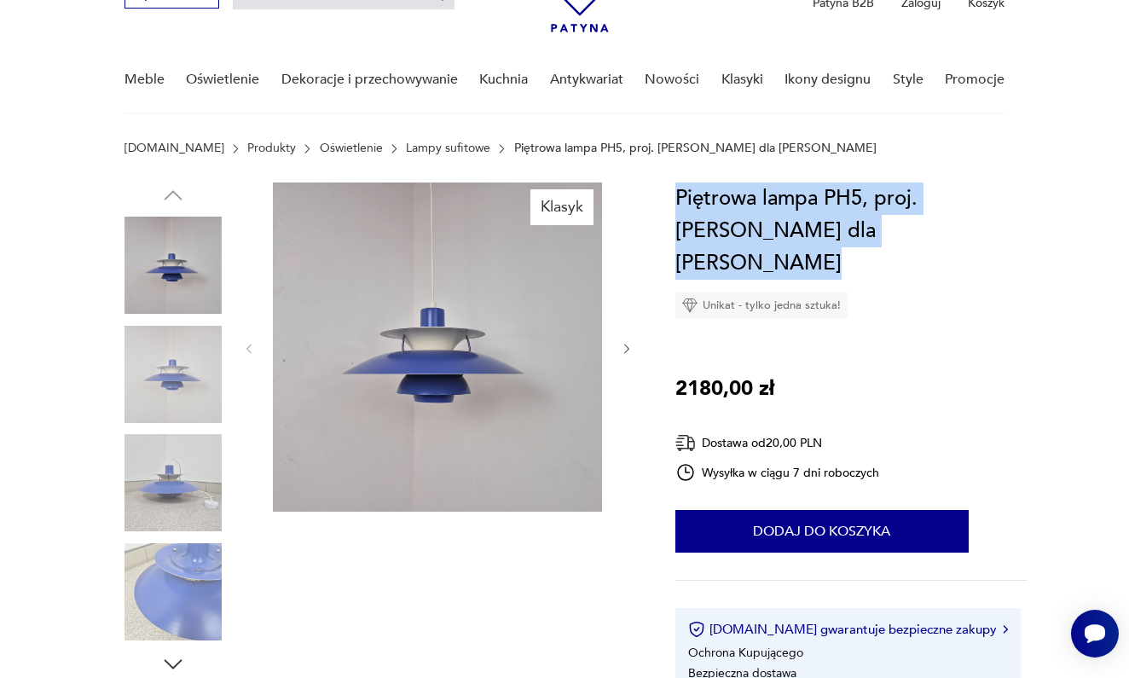
drag, startPoint x: 679, startPoint y: 194, endPoint x: 954, endPoint y: 230, distance: 277.8
click at [959, 236] on h1 "Piętrowa lampa PH5, proj. P. Henningsen dla Louis Poulsen" at bounding box center [851, 231] width 352 height 97
copy h1 "Piętrowa lampa PH5, proj. P. Henningsen dla Louis Poulsen"
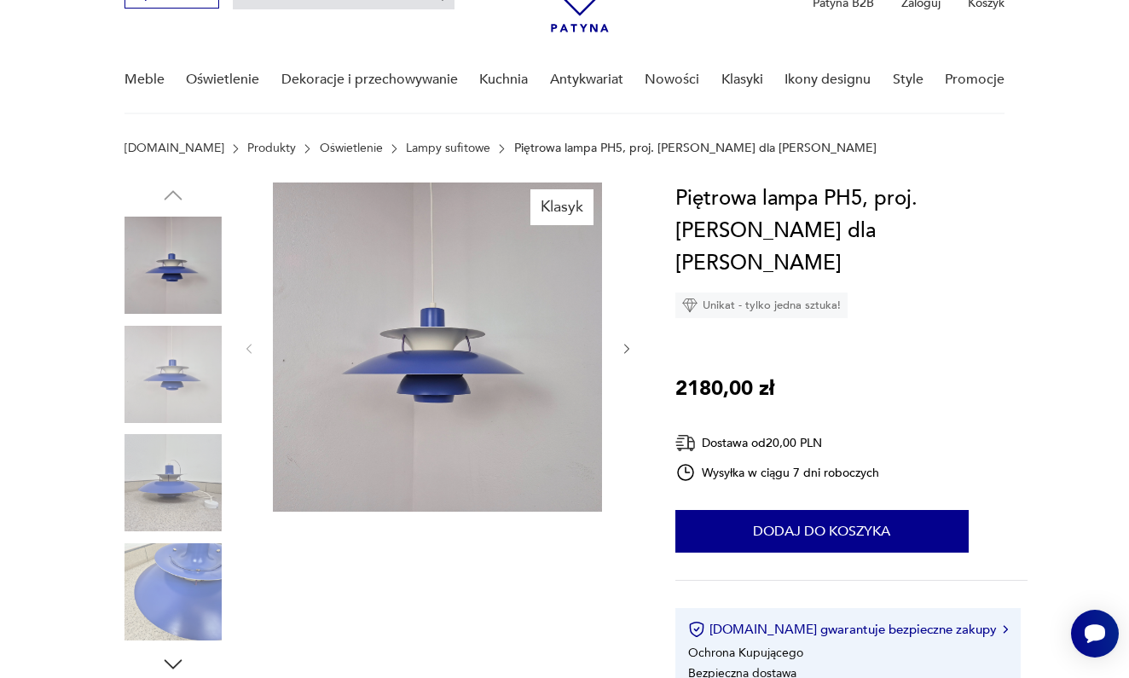
drag, startPoint x: 675, startPoint y: 355, endPoint x: 720, endPoint y: 360, distance: 45.5
click at [720, 373] on p "2180,00 zł" at bounding box center [724, 389] width 99 height 32
copy p "2180"
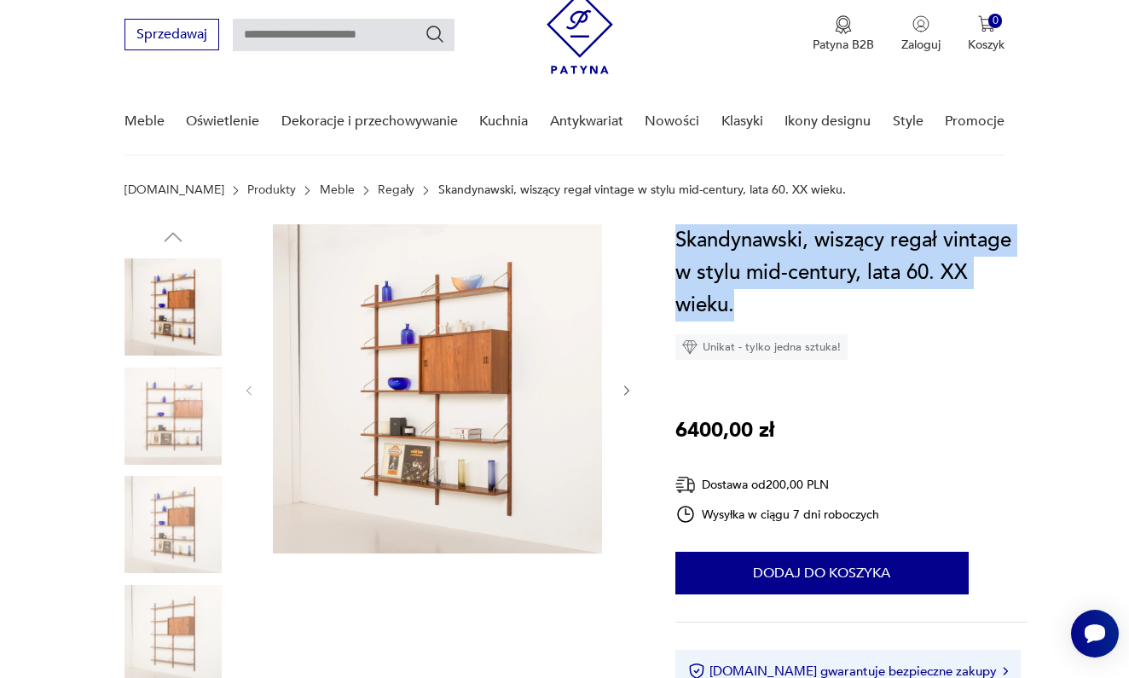
drag, startPoint x: 678, startPoint y: 238, endPoint x: 733, endPoint y: 310, distance: 90.7
click at [733, 310] on h1 "Skandynawski, wiszący regał vintage w stylu mid-century, lata 60. XX wieku." at bounding box center [851, 272] width 352 height 97
copy h1 "Skandynawski, wiszący regał vintage w stylu mid-century, lata 60. XX wieku."
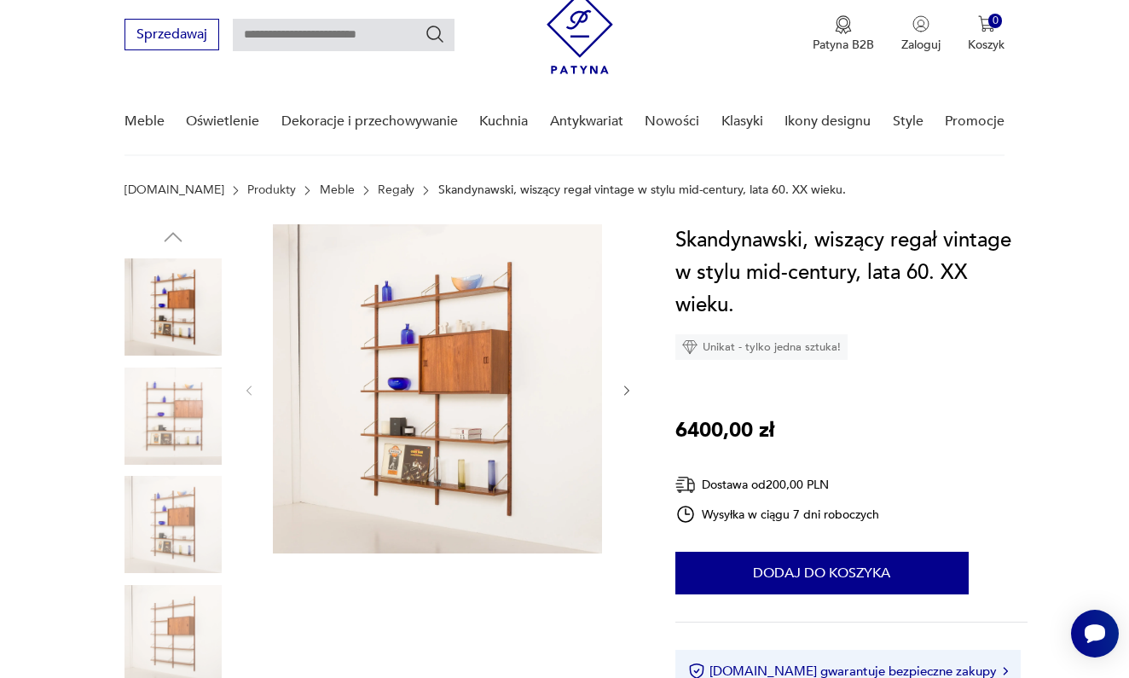
click at [1036, 149] on nav "Sprzedawaj Patyna B2B Zaloguj 0 Koszyk Twój koszyk ( 0 ) Brak produktów w koszy…" at bounding box center [564, 66] width 1129 height 179
drag, startPoint x: 680, startPoint y: 430, endPoint x: 724, endPoint y: 431, distance: 44.4
click at [724, 431] on p "6400,00 zł" at bounding box center [724, 430] width 99 height 32
copy p "6400"
click at [1085, 61] on nav "Sprzedawaj Patyna B2B Zaloguj 0 Koszyk Twój koszyk ( 0 ) Brak produktów w koszy…" at bounding box center [564, 66] width 1129 height 179
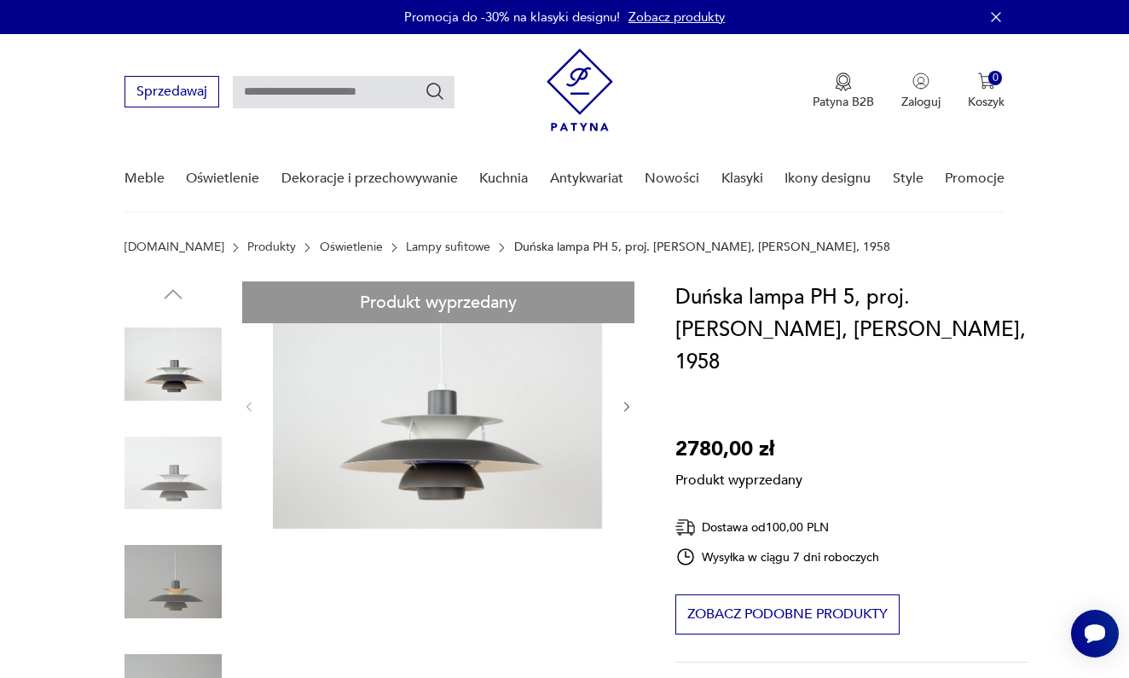
drag, startPoint x: 677, startPoint y: 420, endPoint x: 722, endPoint y: 426, distance: 45.6
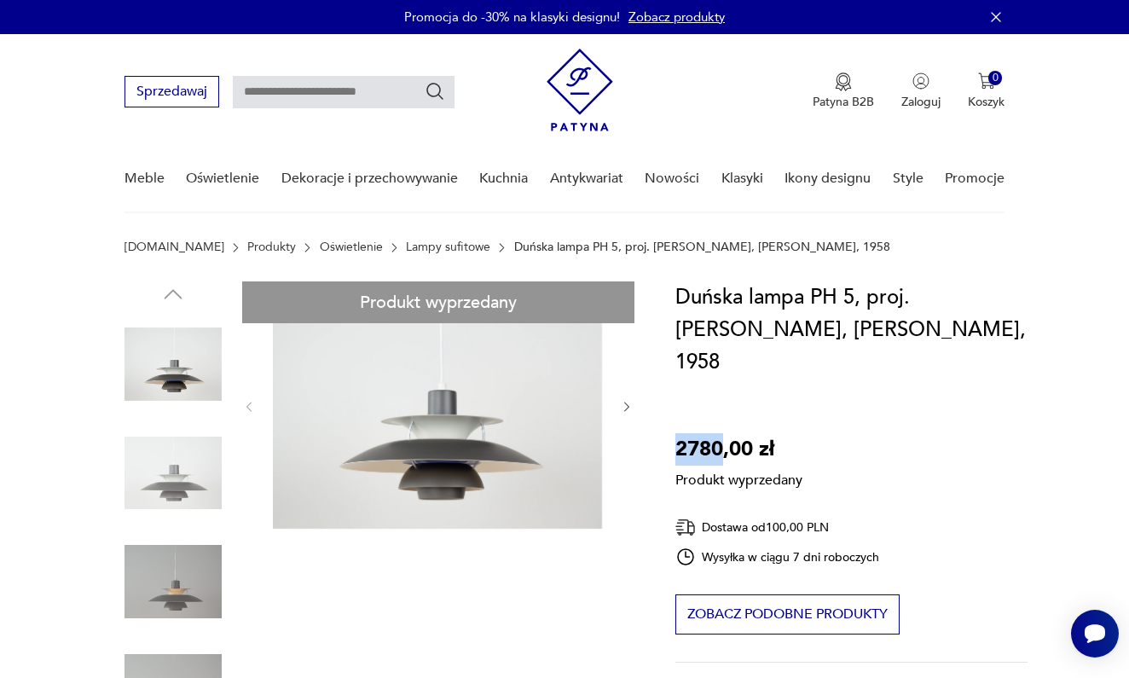
click at [722, 433] on p "2780,00 zł" at bounding box center [738, 449] width 127 height 32
copy p "2780"
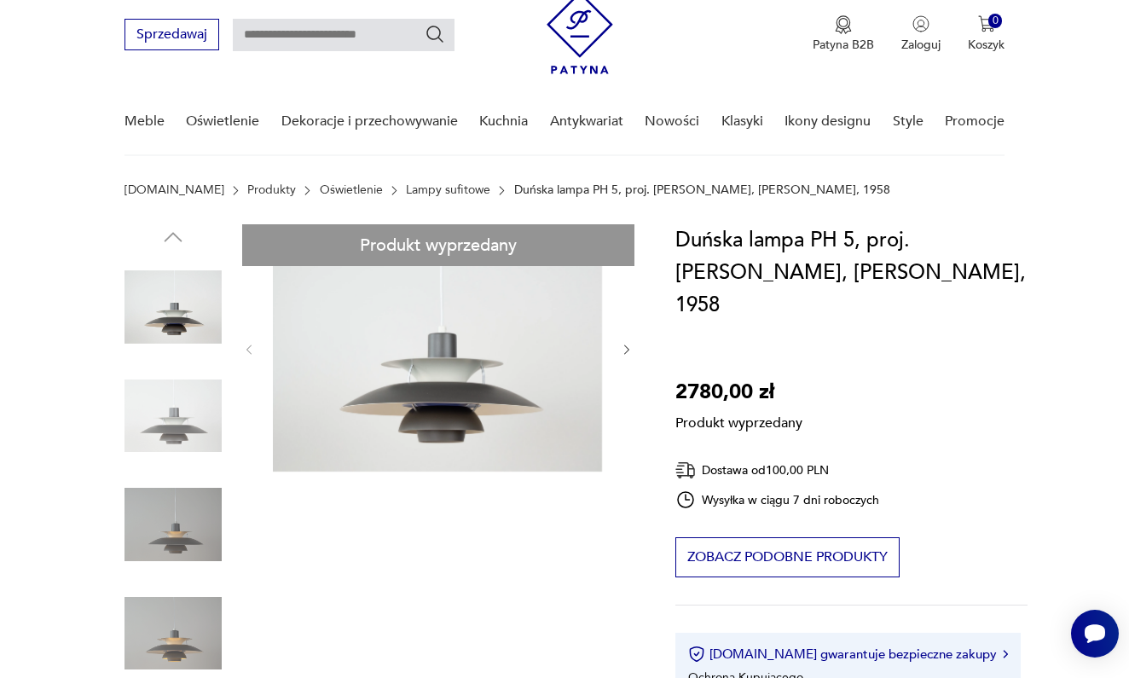
scroll to position [163, 0]
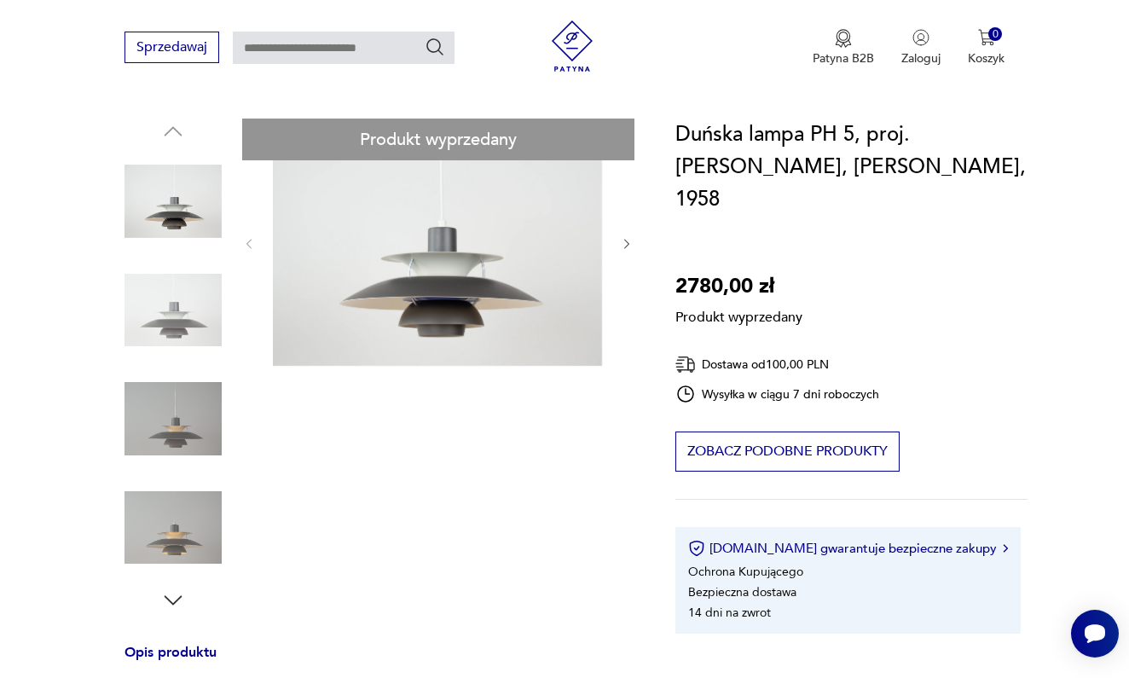
click at [175, 320] on div "Produkt wyprzedany Opis produktu Lampa PH 5 to ikona duńskiego designu, która z…" at bounding box center [380, 628] width 510 height 1019
click at [409, 483] on div "Produkt wyprzedany Opis produktu Lampa PH 5 to ikona duńskiego designu, która z…" at bounding box center [380, 628] width 510 height 1019
drag, startPoint x: 678, startPoint y: 136, endPoint x: 1100, endPoint y: 194, distance: 426.1
click at [1100, 195] on section "Produkt wyprzedany Opis produktu Lampa PH 5 to ikona duńskiego designu, która z…" at bounding box center [564, 649] width 1129 height 1060
copy h1 "Duńska lampa PH 5, proj. [PERSON_NAME], [PERSON_NAME], 1958"
